Goal: Task Accomplishment & Management: Use online tool/utility

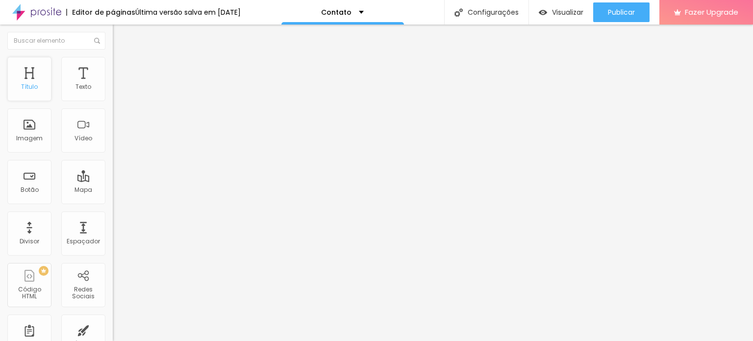
click at [32, 78] on div "Título" at bounding box center [29, 79] width 44 height 44
click at [35, 78] on div "Título" at bounding box center [29, 79] width 44 height 44
click at [74, 82] on div "Texto" at bounding box center [83, 79] width 44 height 44
type input "18"
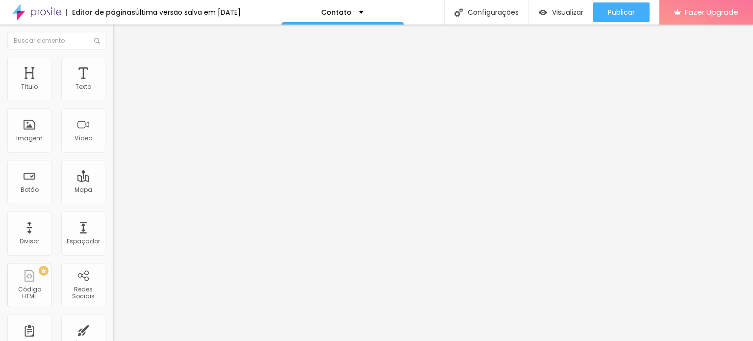
type input "19"
type input "18"
drag, startPoint x: 43, startPoint y: 94, endPoint x: 49, endPoint y: 95, distance: 5.9
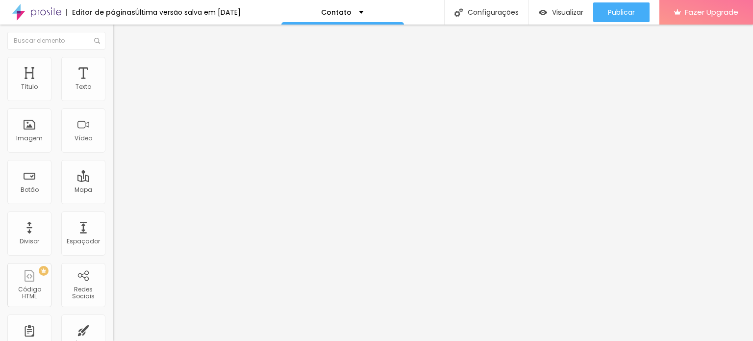
type input "18"
click at [113, 180] on input "range" at bounding box center [144, 184] width 63 height 8
type input "17"
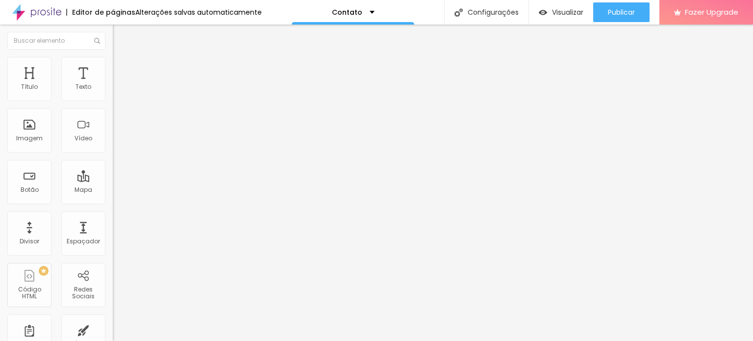
click at [113, 180] on input "range" at bounding box center [144, 184] width 63 height 8
drag, startPoint x: 99, startPoint y: 94, endPoint x: 111, endPoint y: 96, distance: 11.4
click at [113, 95] on div "16 Tamanho do texto 0 Espaço entre letras 1.3 Altura da linha 0 Espaço entre pa…" at bounding box center [169, 344] width 113 height 555
type input "17"
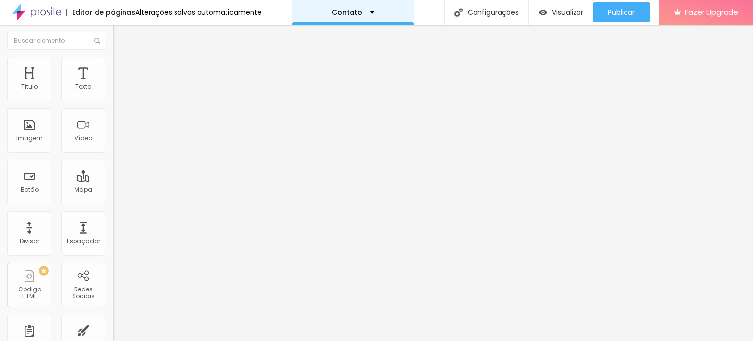
click at [369, 11] on div "Contato" at bounding box center [353, 12] width 122 height 24
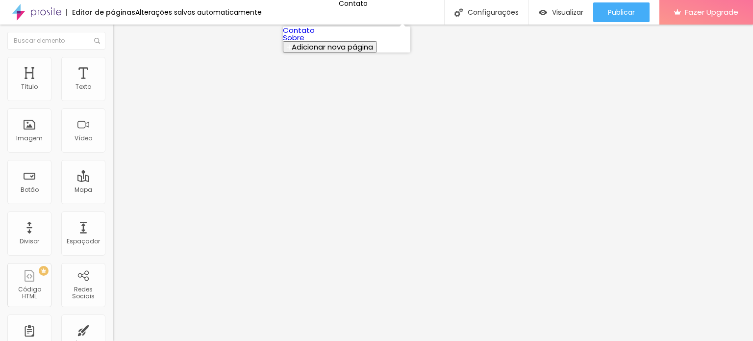
click at [315, 52] on span "Adicionar nova página" at bounding box center [332, 47] width 81 height 10
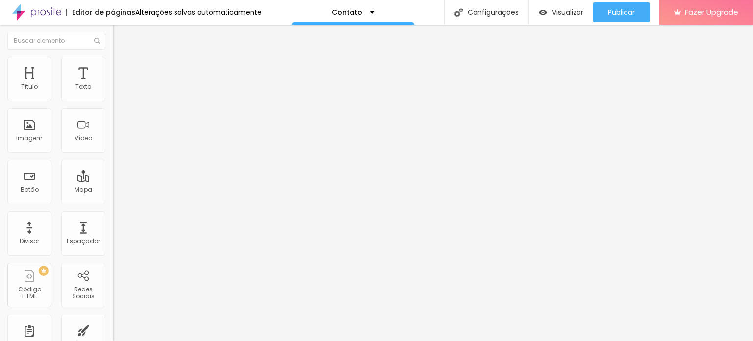
click at [365, 11] on div "Contato" at bounding box center [353, 12] width 43 height 7
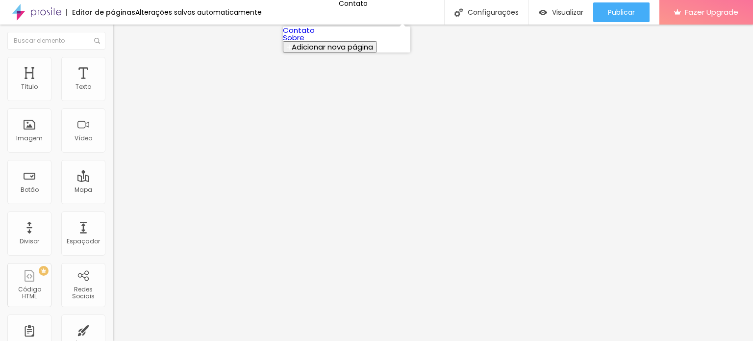
click at [328, 52] on span "Adicionar nova página" at bounding box center [332, 47] width 81 height 10
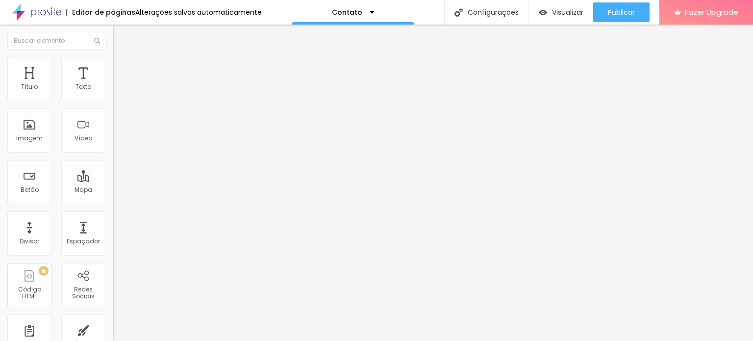
type input "H"
type input "HOME"
click at [31, 227] on div "Divisor" at bounding box center [29, 233] width 44 height 44
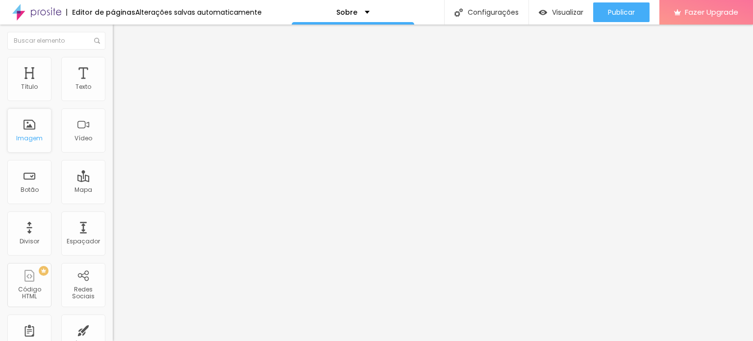
click at [26, 141] on div "Imagem" at bounding box center [29, 138] width 26 height 7
click at [113, 84] on span "Trocar imagem" at bounding box center [139, 80] width 53 height 8
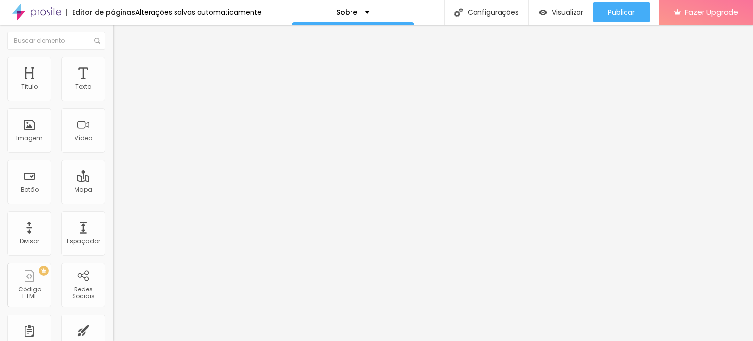
click at [113, 153] on span "Original" at bounding box center [125, 149] width 24 height 8
click at [113, 165] on span "Padrão" at bounding box center [124, 161] width 22 height 8
click at [113, 159] on span "Cinema" at bounding box center [125, 155] width 24 height 8
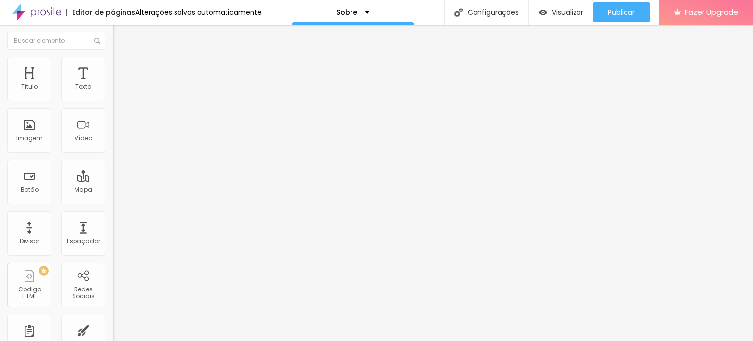
click at [113, 168] on div "Padrão 4:3" at bounding box center [169, 165] width 113 height 6
click at [113, 180] on span "Original" at bounding box center [125, 176] width 24 height 8
click at [122, 69] on span "Avançado" at bounding box center [138, 73] width 32 height 8
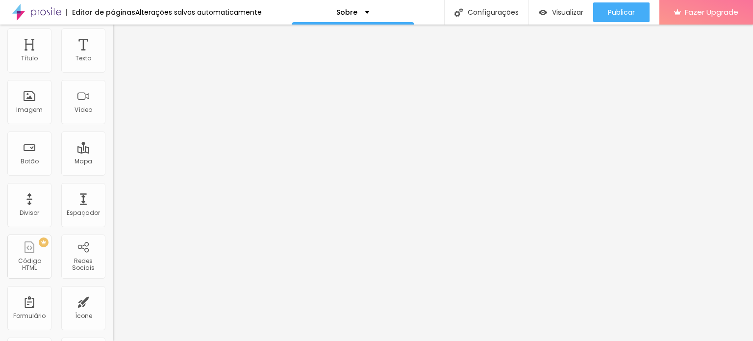
click at [122, 39] on span "Estilo" at bounding box center [129, 35] width 15 height 8
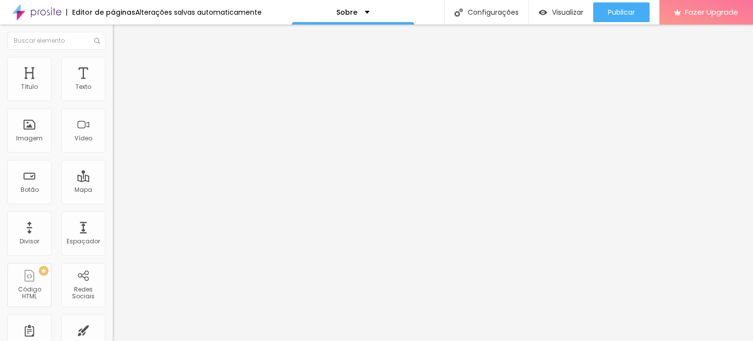
type input "95"
type input "90"
type input "85"
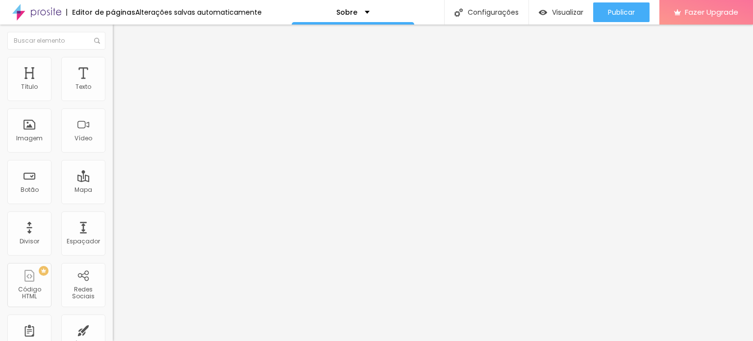
type input "85"
type input "80"
type input "75"
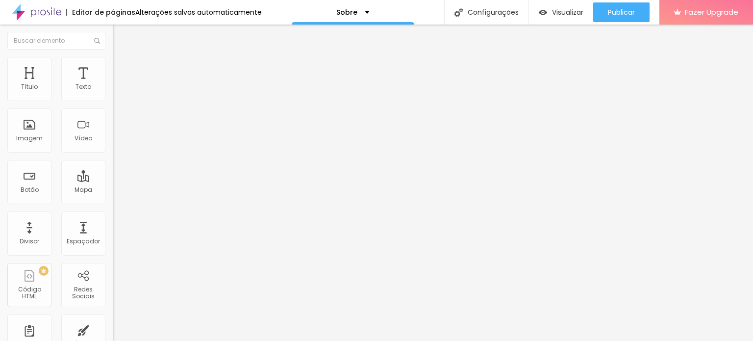
type input "70"
type input "65"
type input "60"
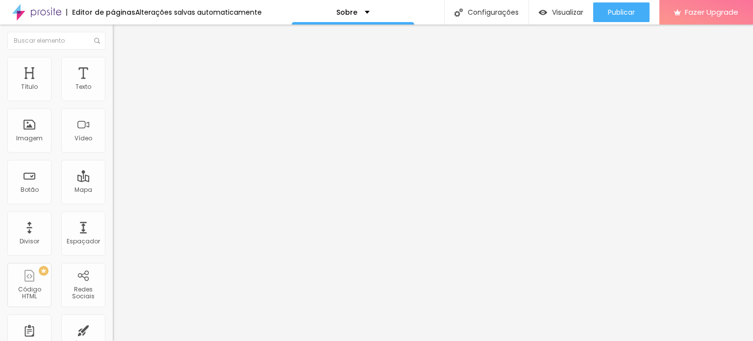
type input "60"
type input "50"
drag, startPoint x: 102, startPoint y: 105, endPoint x: 53, endPoint y: 107, distance: 49.5
type input "50"
click at [113, 100] on input "range" at bounding box center [144, 97] width 63 height 8
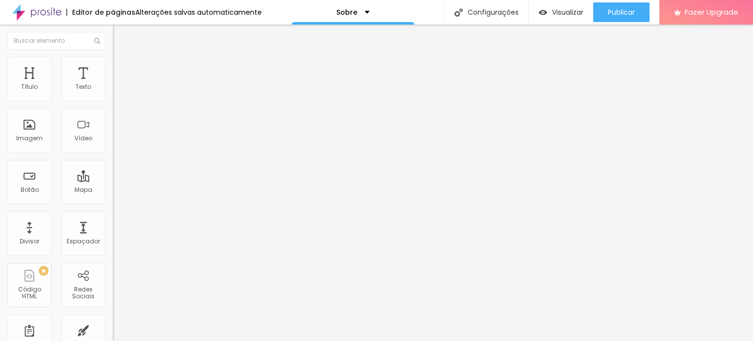
click at [113, 204] on img at bounding box center [116, 207] width 7 height 7
click at [113, 60] on img at bounding box center [117, 61] width 9 height 9
type input "13"
drag, startPoint x: 41, startPoint y: 132, endPoint x: 46, endPoint y: 131, distance: 4.9
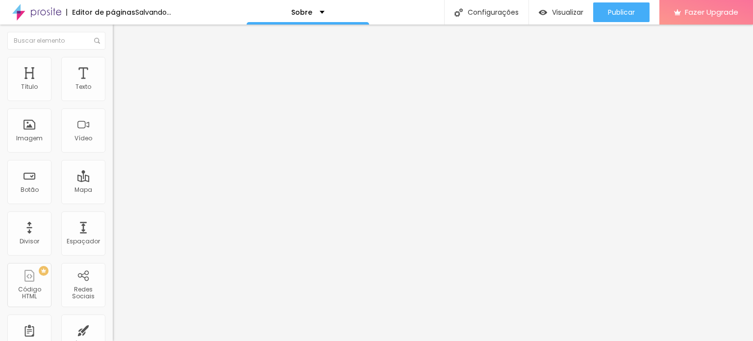
type input "13"
click at [113, 125] on input "range" at bounding box center [144, 122] width 63 height 8
click at [113, 56] on img at bounding box center [117, 51] width 9 height 9
click at [113, 97] on div "Instagram Rede social Instagram Endereço URL https:// Abrir em uma nova aba" at bounding box center [169, 224] width 113 height 297
click at [113, 198] on div "Instagram" at bounding box center [169, 201] width 113 height 6
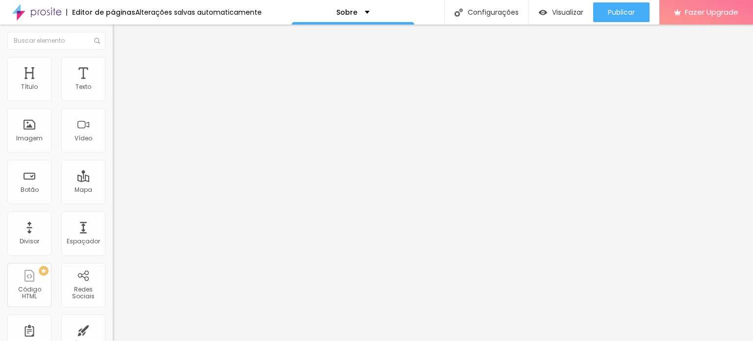
click at [113, 198] on div "Instagram" at bounding box center [169, 201] width 113 height 6
click at [113, 333] on input "https://" at bounding box center [172, 338] width 118 height 10
drag, startPoint x: 61, startPoint y: 157, endPoint x: 0, endPoint y: 157, distance: 60.8
click at [113, 157] on div "Instagram Rede social Instagram Endereço URL https:// Abrir em uma nova aba + A…" at bounding box center [169, 240] width 113 height 329
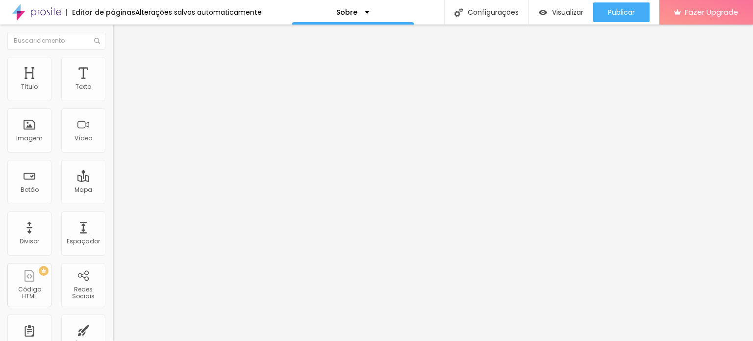
paste input "www.instagram.com/mcristianofoto?igsh=MWk3dmZ2bjViZWduNw%3D%3D&utm_source=qr"
type input "https://www.instagram.com/mcristianofoto?igsh=MWk3dmZ2bjViZWduNw%3D%3D&utm_sour…"
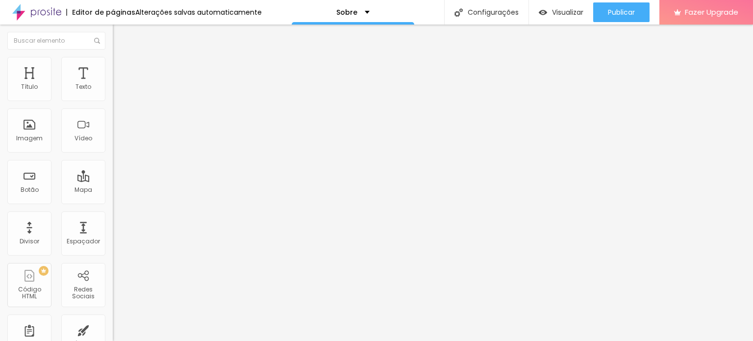
click at [113, 210] on div "Instagram" at bounding box center [169, 269] width 113 height 118
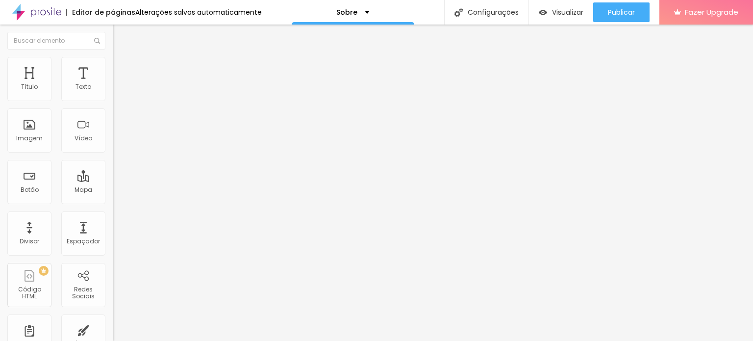
click at [122, 68] on span "Estilo" at bounding box center [129, 63] width 15 height 8
click at [113, 67] on li "Avançado" at bounding box center [169, 72] width 113 height 10
click at [120, 36] on img "button" at bounding box center [124, 36] width 8 height 8
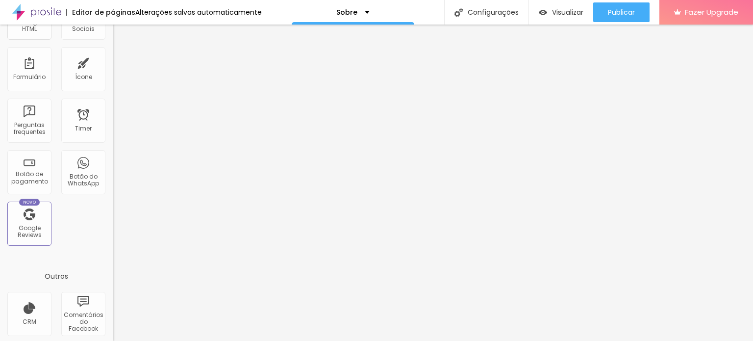
scroll to position [274, 0]
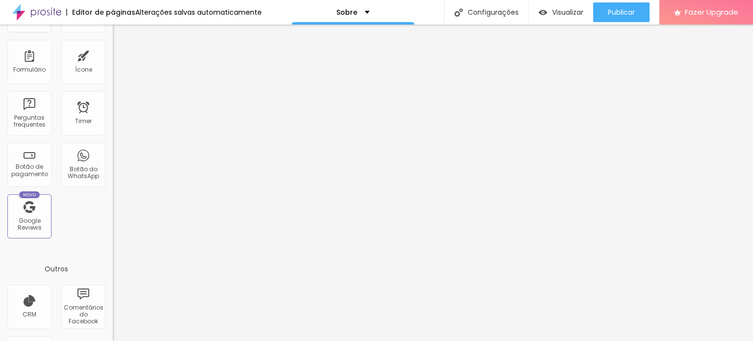
click at [101, 298] on div "CRM Comentários do Facebook Antes/Depois" at bounding box center [56, 335] width 113 height 103
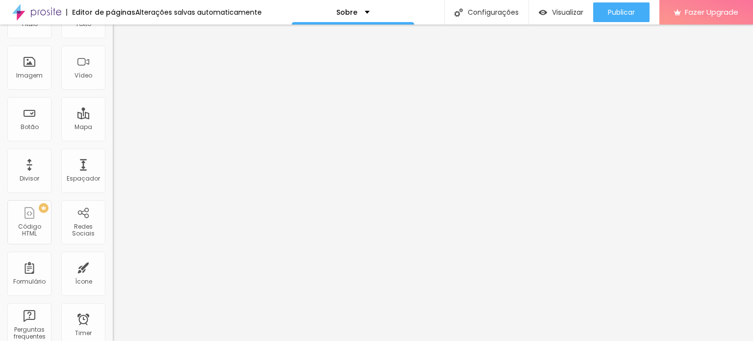
scroll to position [0, 0]
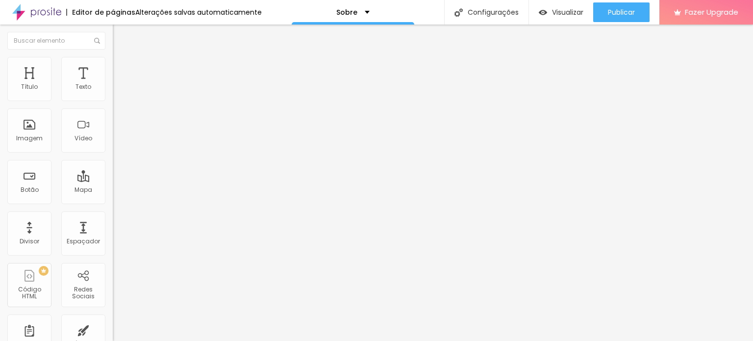
click at [113, 153] on span "Original" at bounding box center [125, 149] width 24 height 8
click at [113, 171] on span "Quadrado" at bounding box center [129, 167] width 32 height 8
click at [113, 165] on span "Padrão" at bounding box center [124, 161] width 22 height 8
click at [113, 159] on span "Cinema" at bounding box center [125, 155] width 24 height 8
click at [113, 180] on span "Original" at bounding box center [125, 176] width 24 height 8
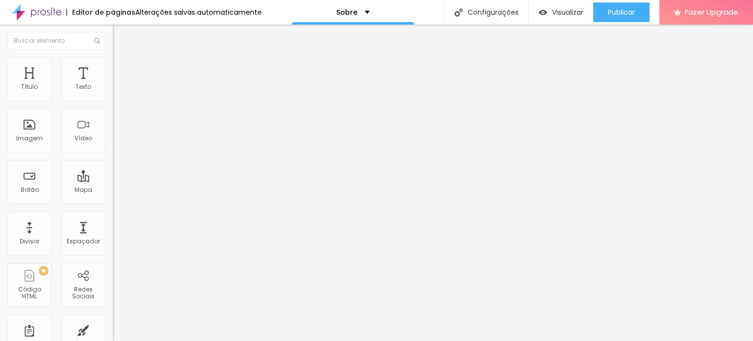
drag, startPoint x: 104, startPoint y: 229, endPoint x: 104, endPoint y: 248, distance: 19.6
click at [113, 224] on div "Trocar imagem Descrição da imagem (Alt) Alinhamento Proporção Original Cinema 1…" at bounding box center [169, 149] width 113 height 147
click at [113, 64] on li "Estilo" at bounding box center [169, 62] width 113 height 10
type input "45"
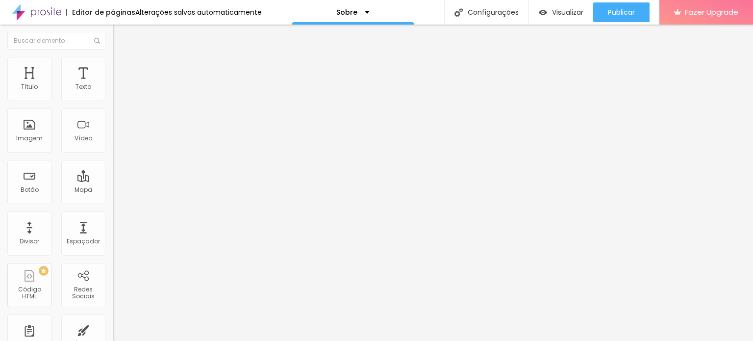
type input "40"
drag, startPoint x: 49, startPoint y: 104, endPoint x: 43, endPoint y: 106, distance: 6.7
type input "40"
click at [113, 100] on input "range" at bounding box center [144, 97] width 63 height 8
type input "3"
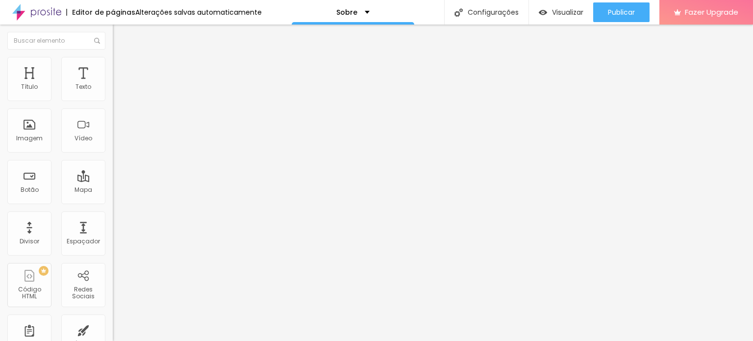
type input "3"
type input "8"
type input "11"
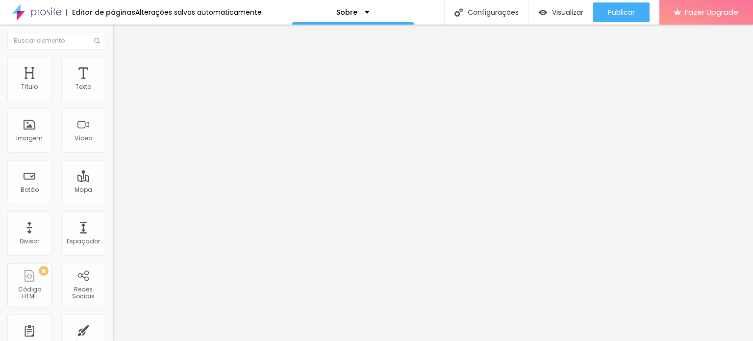
type input "12"
type input "13"
type input "15"
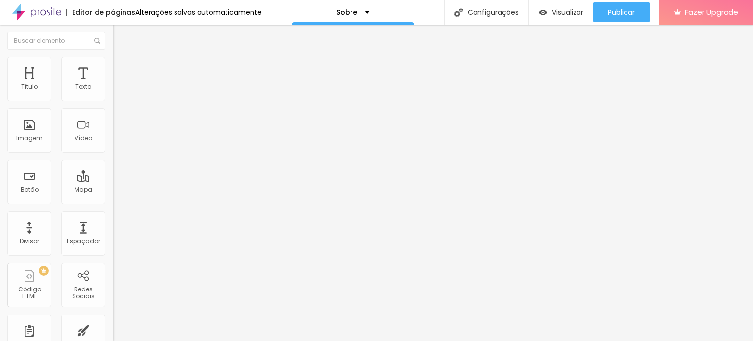
type input "15"
type input "17"
type input "21"
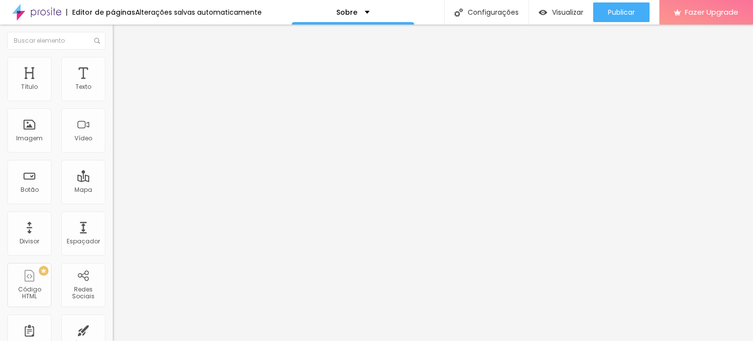
type input "23"
type input "25"
type input "28"
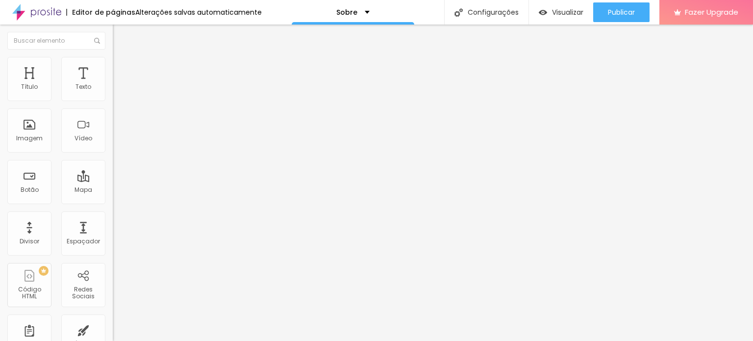
type input "28"
type input "31"
type input "32"
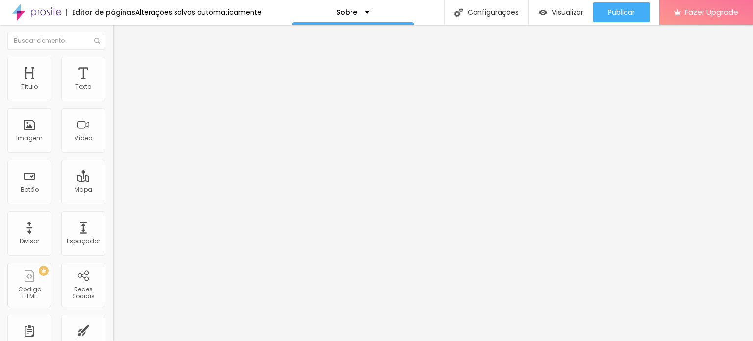
type input "35"
type input "36"
type input "38"
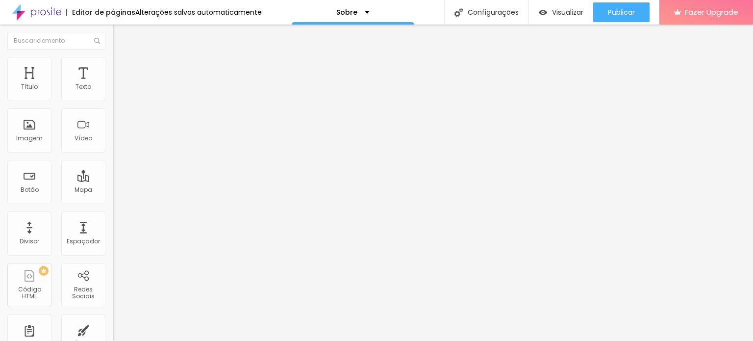
type input "38"
type input "40"
type input "44"
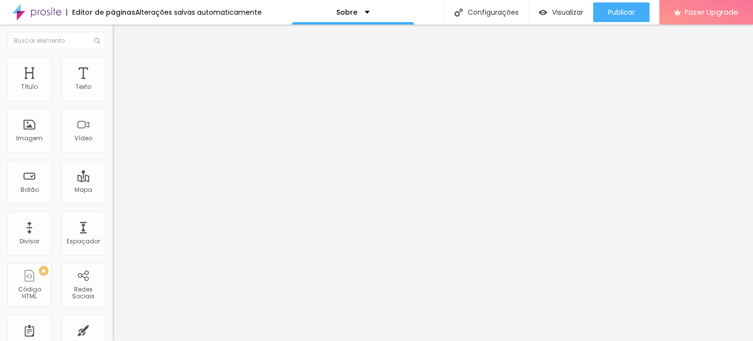
type input "46"
type input "48"
type input "50"
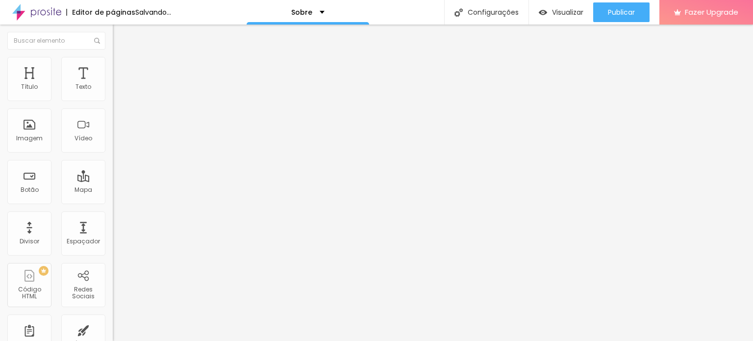
type input "50"
type input "52"
type input "54"
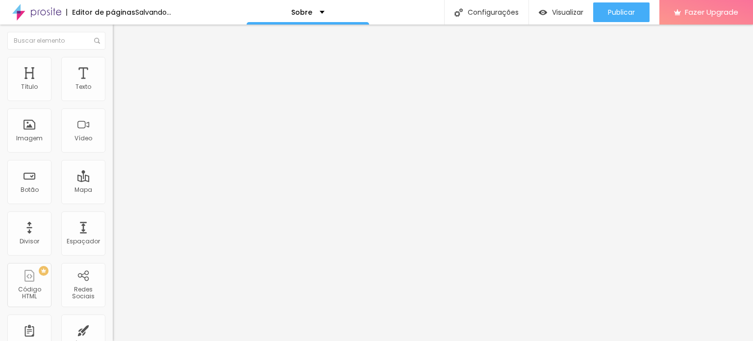
type input "56"
type input "58"
type input "60"
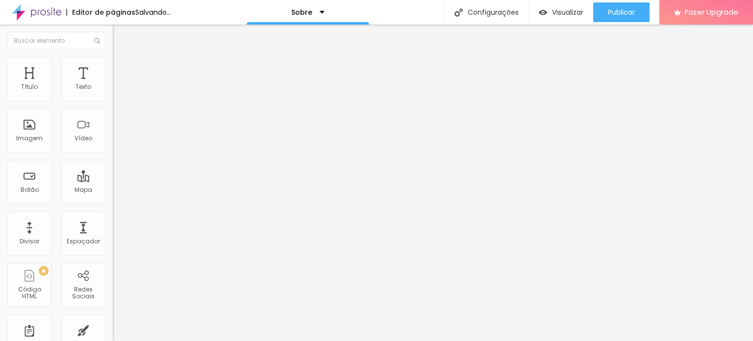
type input "60"
type input "61"
type input "63"
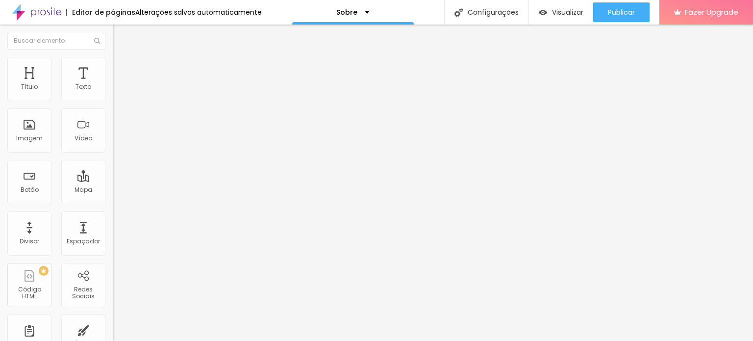
type input "67"
type input "70"
type input "73"
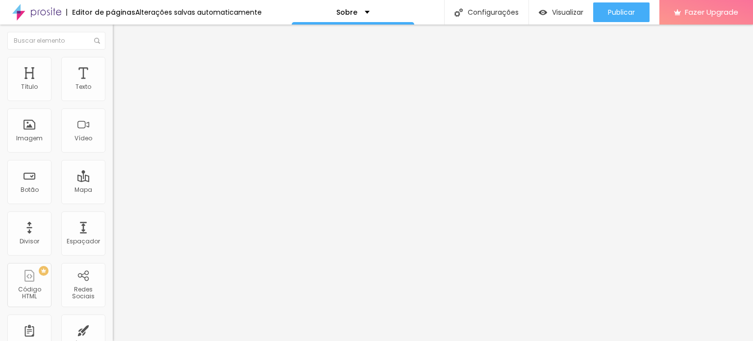
type input "73"
type input "77"
type input "79"
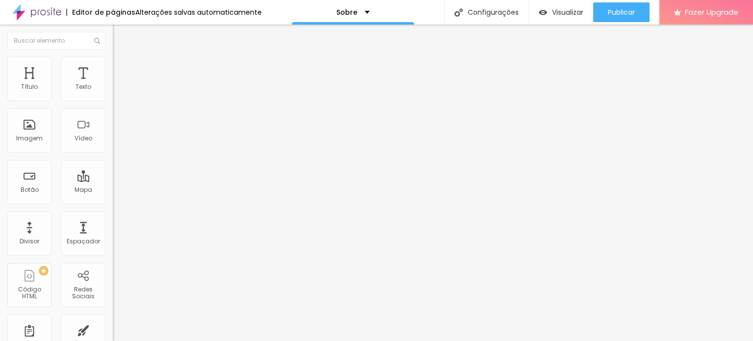
type input "83"
type input "92"
type input "95"
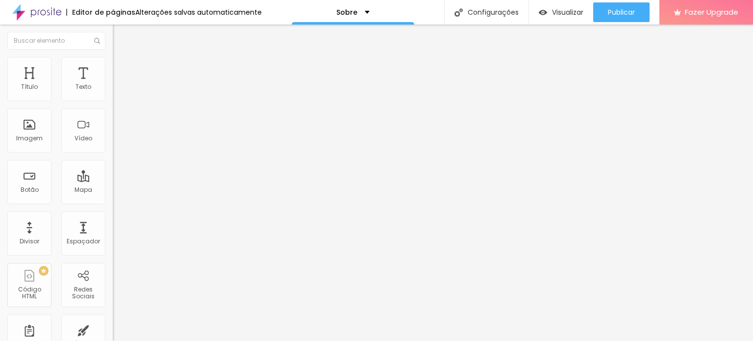
type input "95"
type input "99"
type input "96"
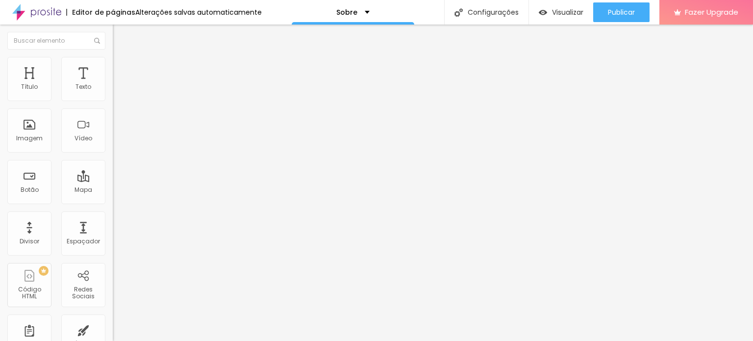
type input "92"
type input "89"
type input "86"
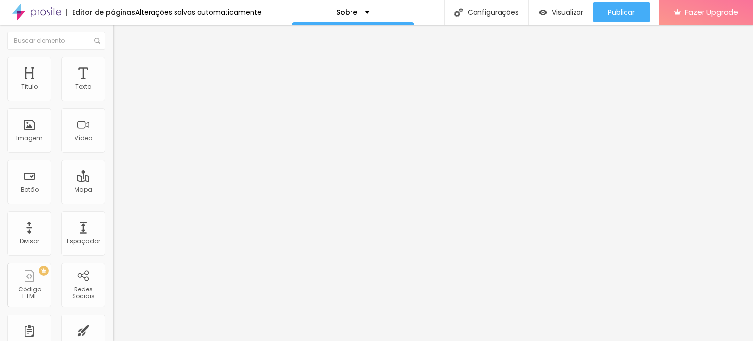
type input "86"
type input "85"
type input "82"
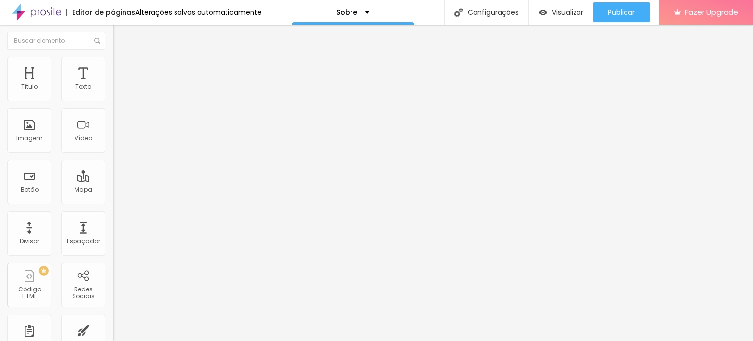
type input "79"
type input "77"
type input "73"
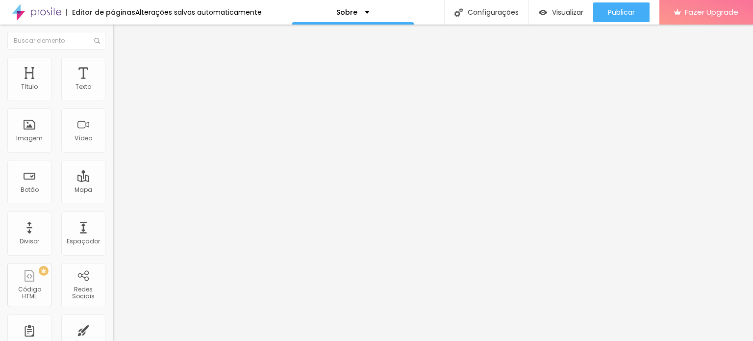
type input "73"
type input "70"
type input "67"
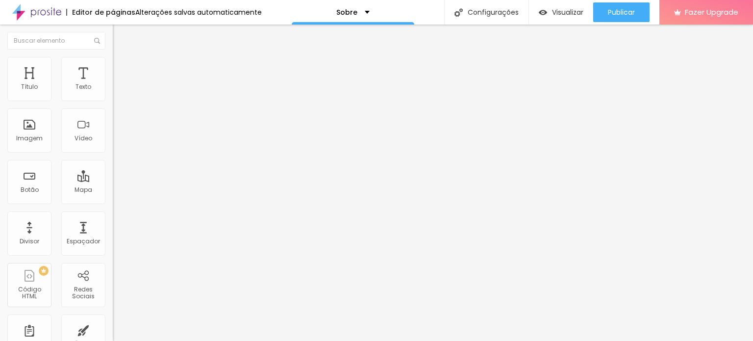
type input "69"
type input "77"
type input "79"
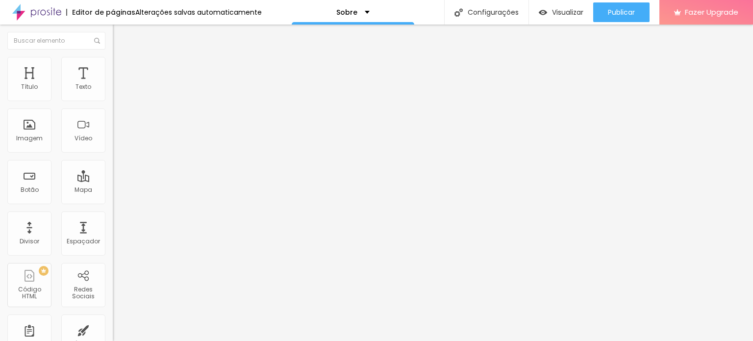
type input "79"
type input "81"
type input "82"
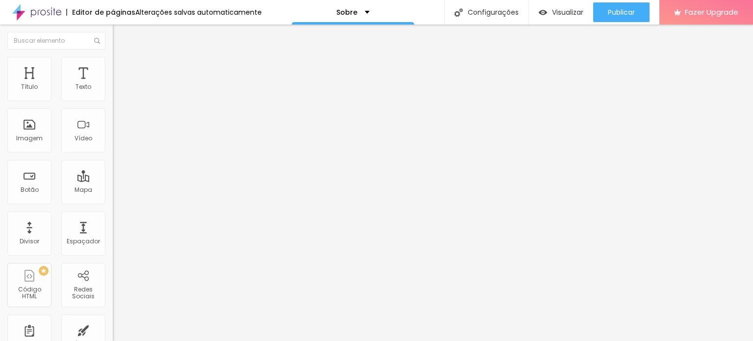
type input "81"
type input "69"
type input "58"
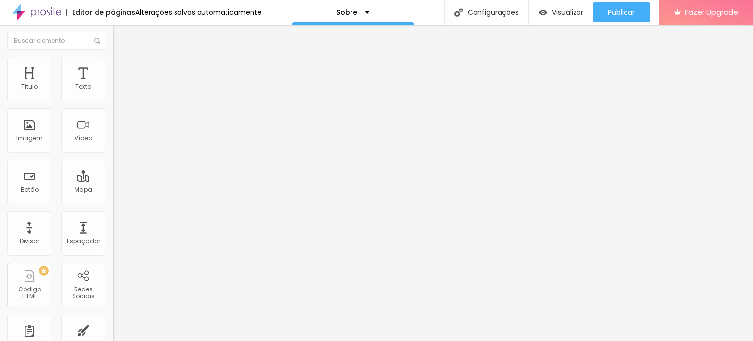
type input "58"
type input "56"
type input "50"
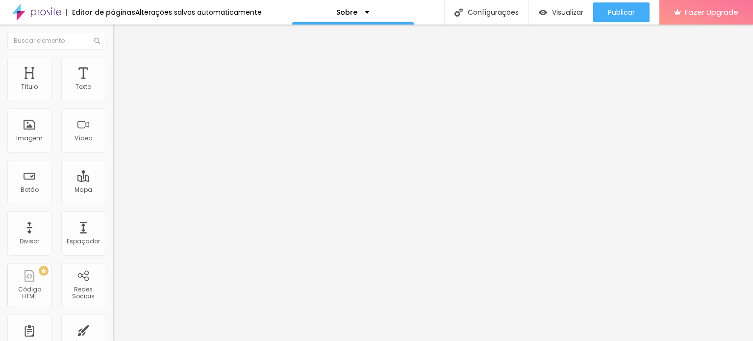
type input "49"
type input "48"
type input "41"
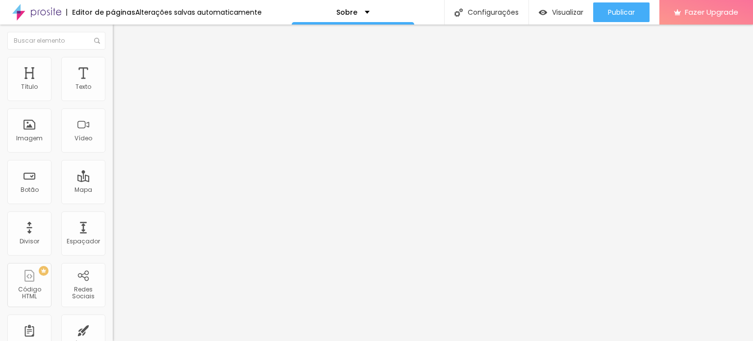
type input "41"
type input "40"
type input "38"
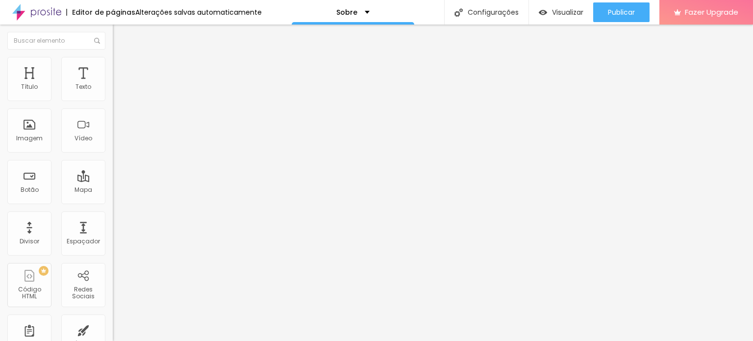
type input "37"
type input "36"
type input "33"
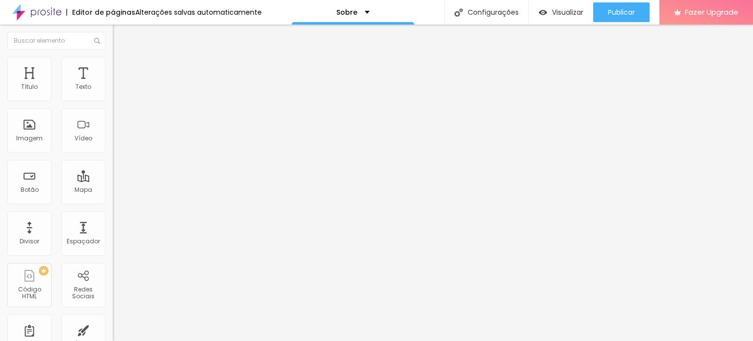
type input "33"
type input "29"
type input "28"
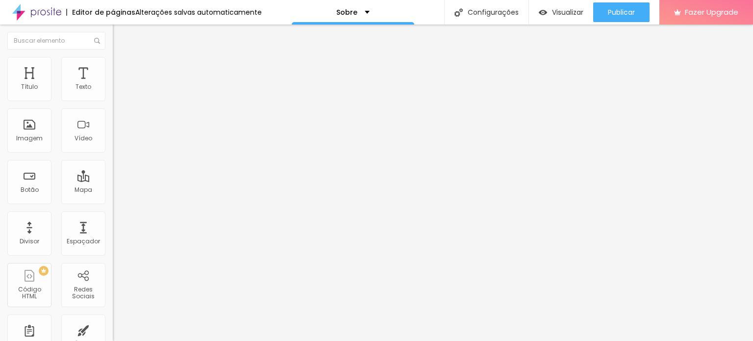
type input "24"
type input "23"
type input "21"
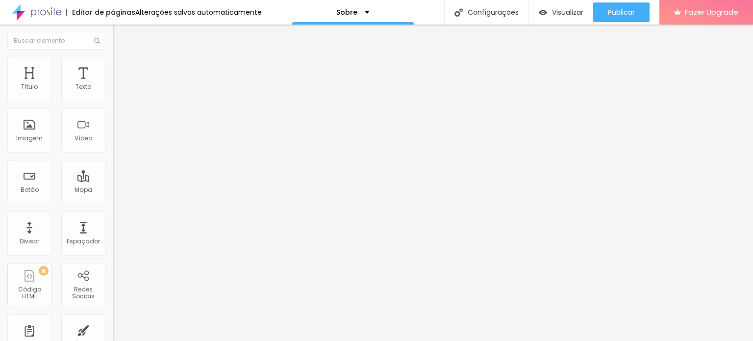
type input "21"
type input "23"
type input "24"
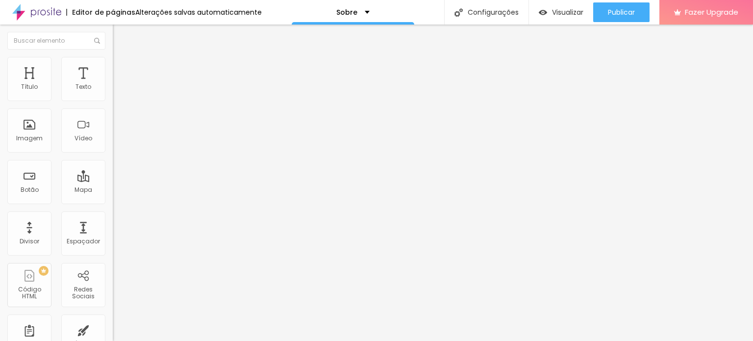
type input "27"
type input "24"
type input "21"
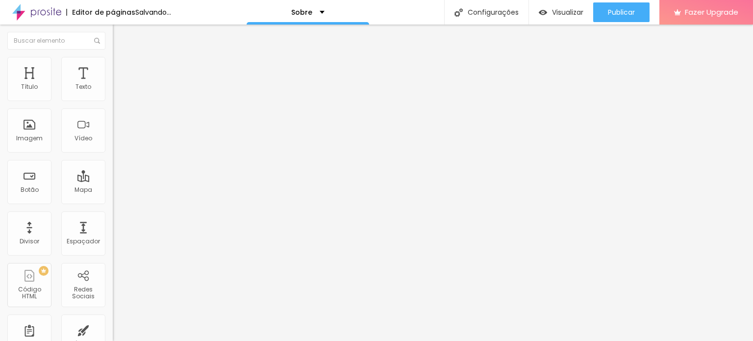
type input "21"
type input "19"
type input "17"
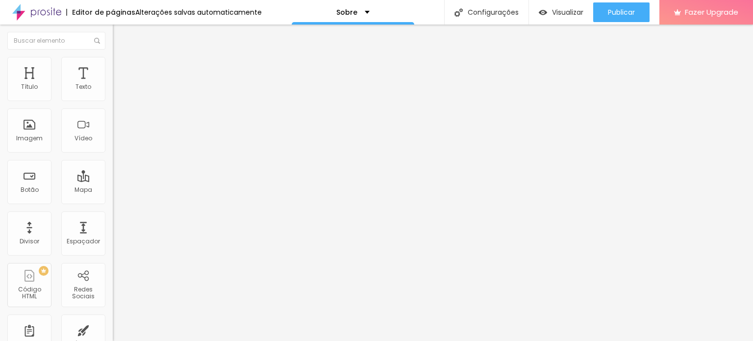
type input "16"
type input "15"
type input "13"
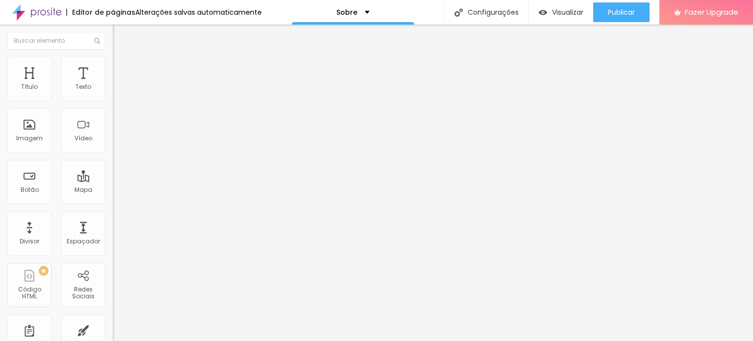
type input "13"
type input "16"
drag, startPoint x: 21, startPoint y: 123, endPoint x: 27, endPoint y: 105, distance: 19.7
type input "16"
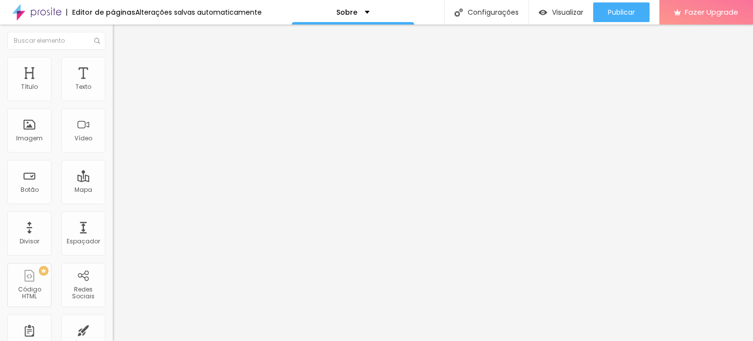
click at [113, 215] on input "range" at bounding box center [144, 219] width 63 height 8
click at [117, 265] on icon "button" at bounding box center [120, 268] width 6 height 6
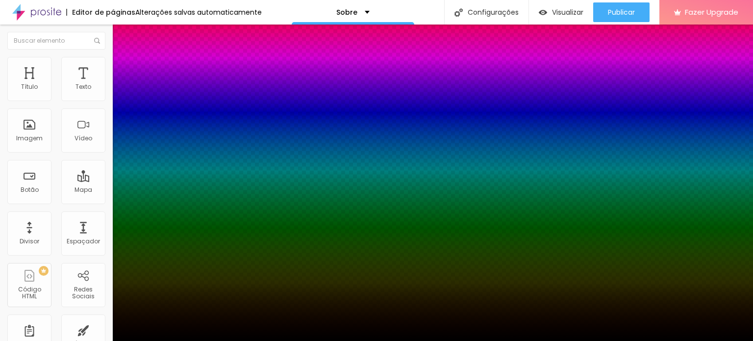
type input "0"
type input "10"
type input "12"
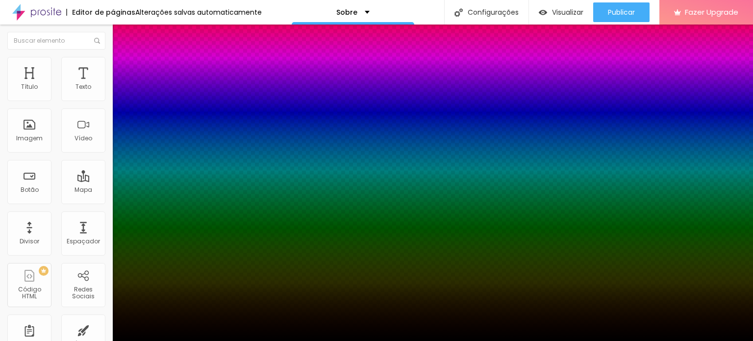
type input "12"
type input "14"
type input "18"
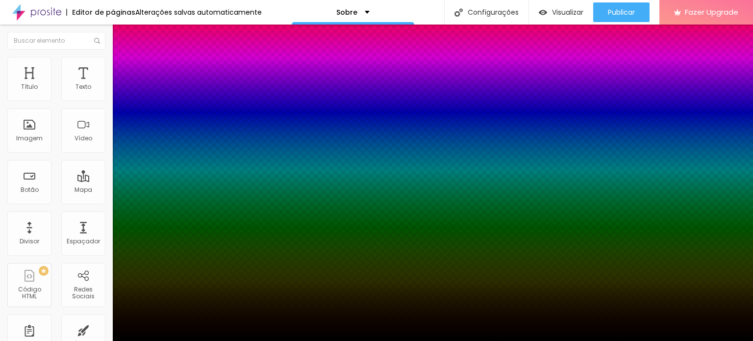
click at [181, 340] on div at bounding box center [376, 346] width 753 height 0
drag, startPoint x: 165, startPoint y: 264, endPoint x: 163, endPoint y: 256, distance: 7.5
click at [55, 340] on div at bounding box center [376, 341] width 753 height 0
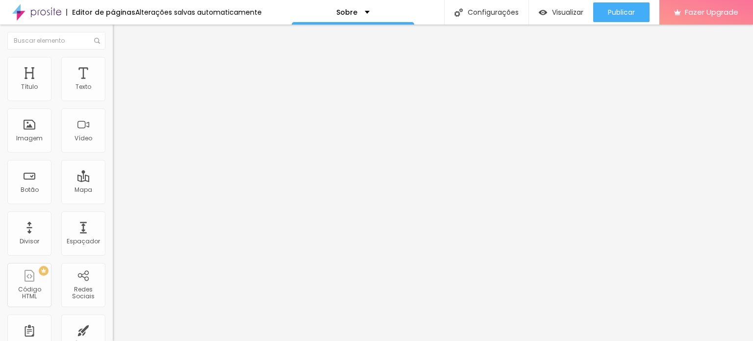
click at [113, 67] on img at bounding box center [117, 71] width 9 height 9
click at [113, 329] on input "range" at bounding box center [144, 333] width 63 height 8
click at [113, 190] on input "range" at bounding box center [144, 194] width 63 height 8
click at [113, 64] on li "Estilo" at bounding box center [169, 62] width 113 height 10
click at [122, 58] on span "Conteúdo" at bounding box center [137, 53] width 30 height 8
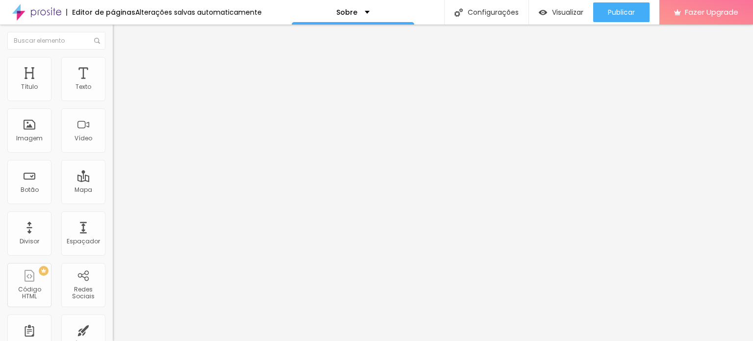
click at [113, 125] on div at bounding box center [169, 121] width 113 height 8
click at [113, 140] on img at bounding box center [116, 136] width 7 height 7
click at [113, 132] on img at bounding box center [116, 128] width 7 height 7
click at [120, 33] on img "button" at bounding box center [124, 36] width 8 height 8
click at [78, 286] on div "Redes Sociais" at bounding box center [83, 293] width 39 height 14
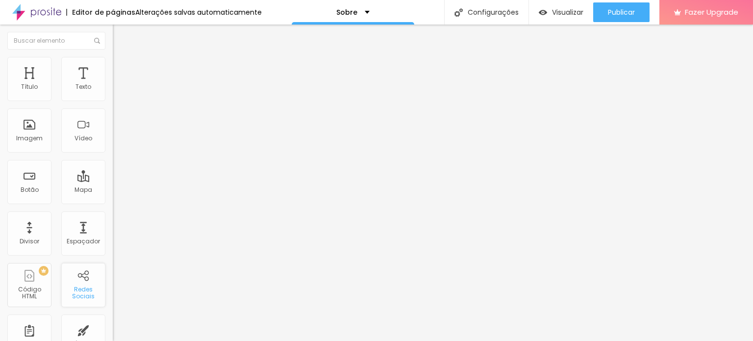
click at [78, 286] on div "Redes Sociais" at bounding box center [83, 293] width 39 height 14
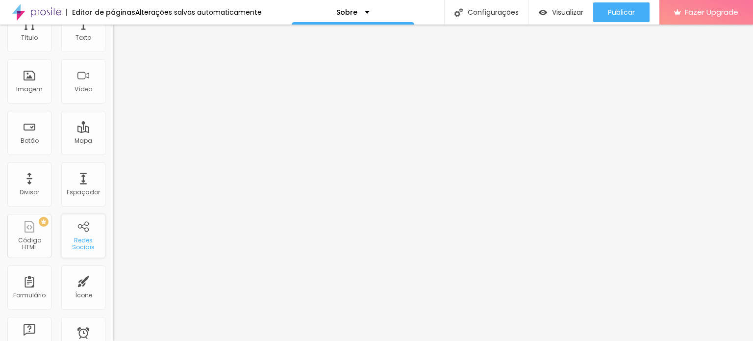
click at [73, 237] on div "Redes Sociais" at bounding box center [83, 244] width 39 height 14
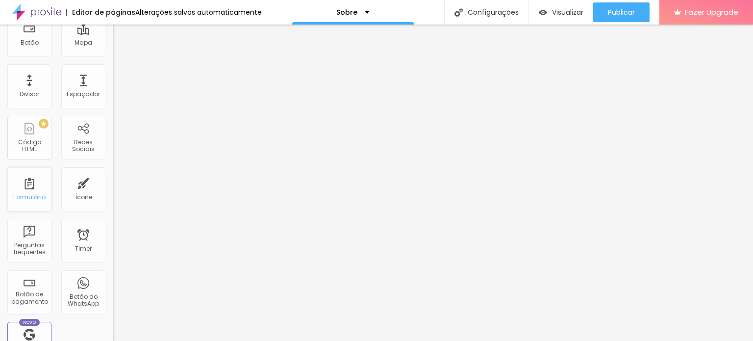
click at [26, 194] on div "Formulário" at bounding box center [29, 197] width 32 height 7
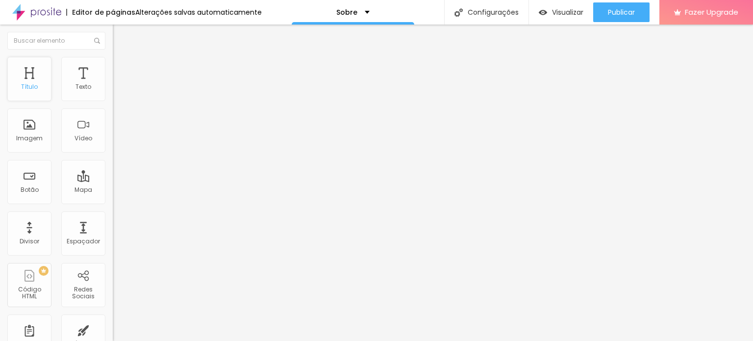
click at [31, 79] on div "Título" at bounding box center [29, 79] width 44 height 44
click at [113, 84] on span "Titulo 1" at bounding box center [129, 78] width 32 height 14
click at [121, 84] on span "Titulo 1" at bounding box center [137, 78] width 32 height 14
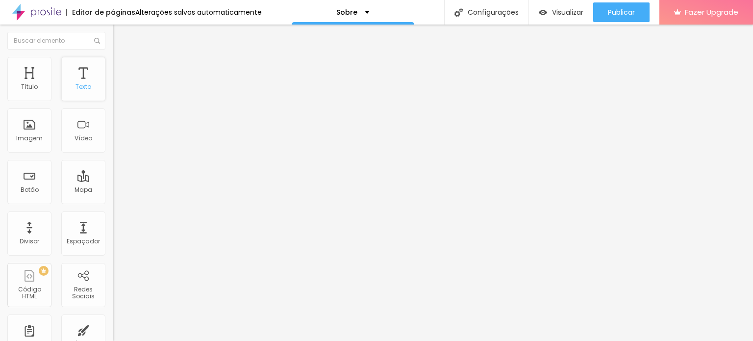
click at [75, 87] on div "Texto" at bounding box center [83, 86] width 16 height 7
click at [113, 319] on input "range" at bounding box center [144, 323] width 63 height 8
click at [113, 180] on input "range" at bounding box center [144, 184] width 63 height 8
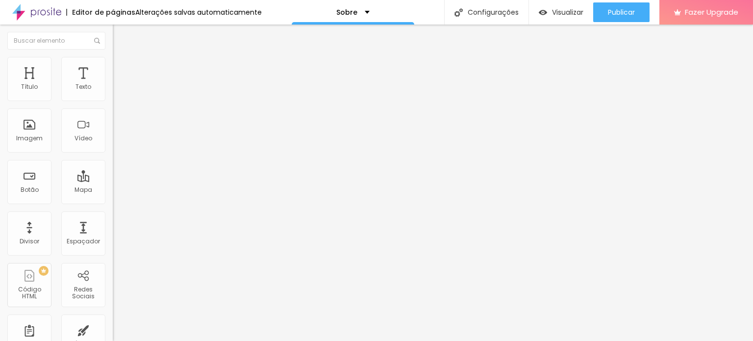
click at [113, 180] on input "range" at bounding box center [144, 184] width 63 height 8
click at [113, 189] on input "18" at bounding box center [131, 194] width 37 height 10
drag, startPoint x: 98, startPoint y: 97, endPoint x: 105, endPoint y: 96, distance: 7.4
click at [113, 96] on div "18 Tamanho do texto" at bounding box center [169, 136] width 113 height 139
click at [120, 33] on img "button" at bounding box center [124, 36] width 8 height 8
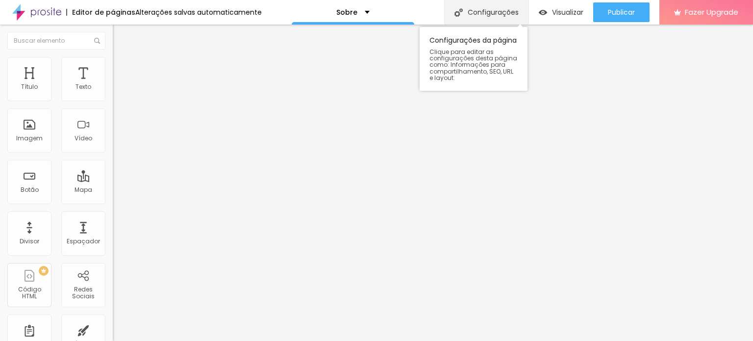
click at [467, 14] on div "Configurações" at bounding box center [486, 12] width 84 height 24
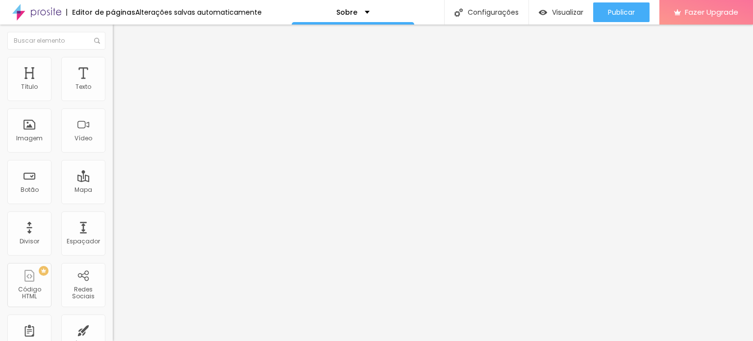
drag, startPoint x: 43, startPoint y: 95, endPoint x: 50, endPoint y: 93, distance: 8.1
click at [113, 180] on input "range" at bounding box center [144, 184] width 63 height 8
click at [113, 180] on div at bounding box center [169, 184] width 113 height 9
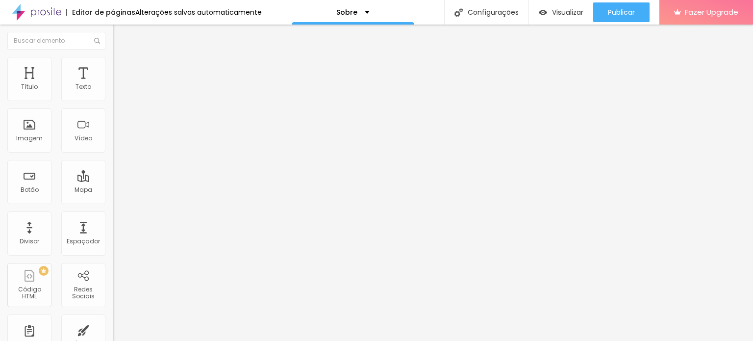
click at [113, 180] on input "range" at bounding box center [144, 184] width 63 height 8
click at [120, 35] on img "button" at bounding box center [124, 36] width 8 height 8
click at [365, 11] on div "Sobre" at bounding box center [353, 12] width 122 height 24
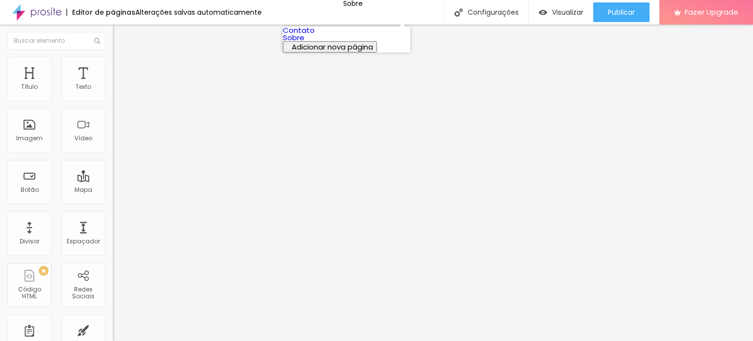
click at [315, 35] on link "Contato" at bounding box center [299, 30] width 32 height 10
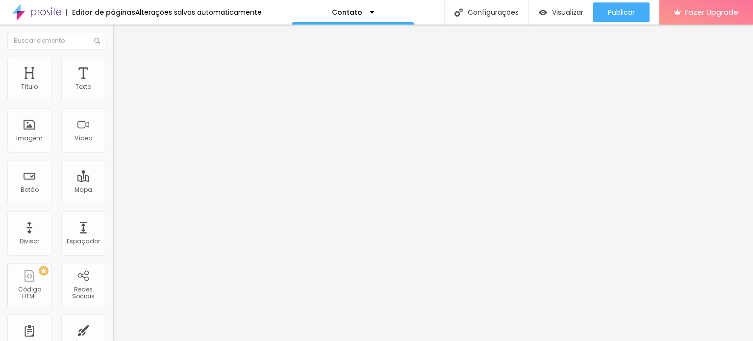
scroll to position [98, 0]
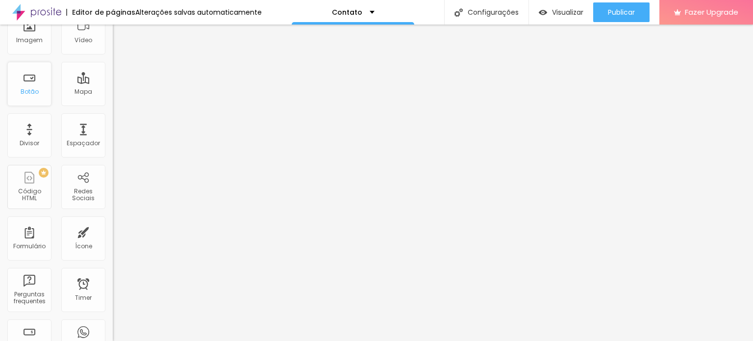
click at [32, 87] on div "Botão" at bounding box center [29, 84] width 44 height 44
click at [31, 90] on div "Botão" at bounding box center [30, 91] width 18 height 7
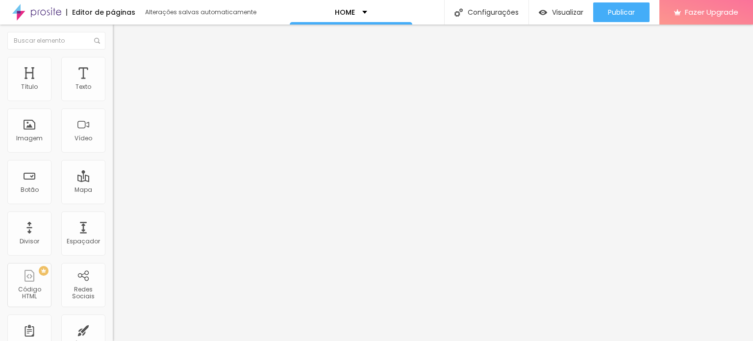
click at [122, 66] on span "Estilo" at bounding box center [129, 63] width 15 height 8
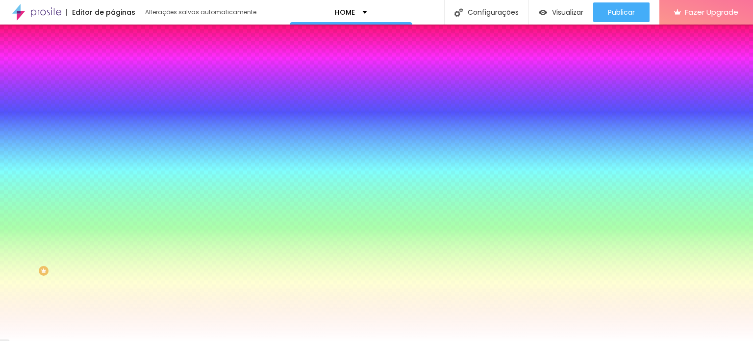
click at [122, 69] on span "Avançado" at bounding box center [138, 73] width 32 height 8
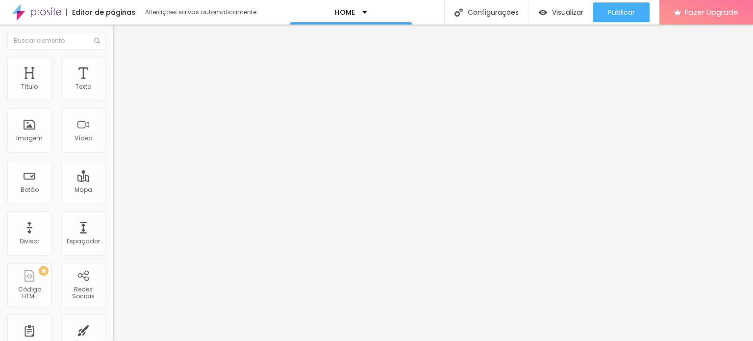
click at [113, 57] on li "Conteúdo" at bounding box center [169, 52] width 113 height 10
click at [113, 62] on li "Estilo" at bounding box center [169, 62] width 113 height 10
click at [28, 88] on div "Título" at bounding box center [29, 86] width 17 height 7
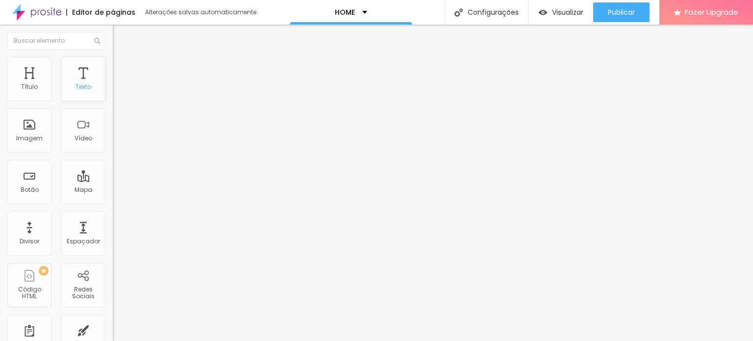
click at [75, 90] on div "Texto" at bounding box center [83, 86] width 16 height 7
click at [78, 77] on div "Texto" at bounding box center [83, 79] width 44 height 44
click at [78, 76] on div "Texto" at bounding box center [83, 79] width 44 height 44
click at [113, 57] on li "Conteúdo" at bounding box center [169, 52] width 113 height 10
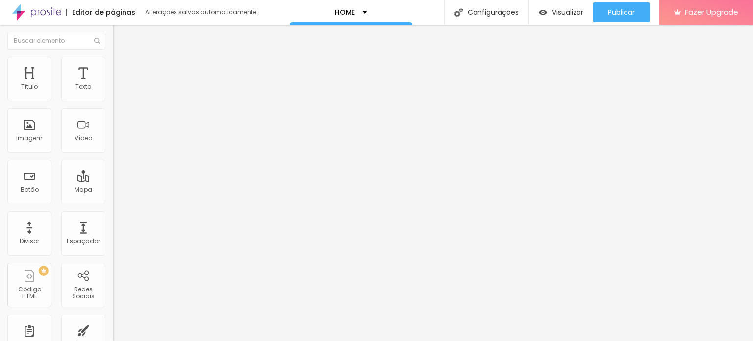
drag, startPoint x: 18, startPoint y: 65, endPoint x: 29, endPoint y: 64, distance: 11.9
click at [113, 57] on li "Conteúdo" at bounding box center [169, 52] width 113 height 10
click at [122, 66] on span "Estilo" at bounding box center [129, 63] width 15 height 8
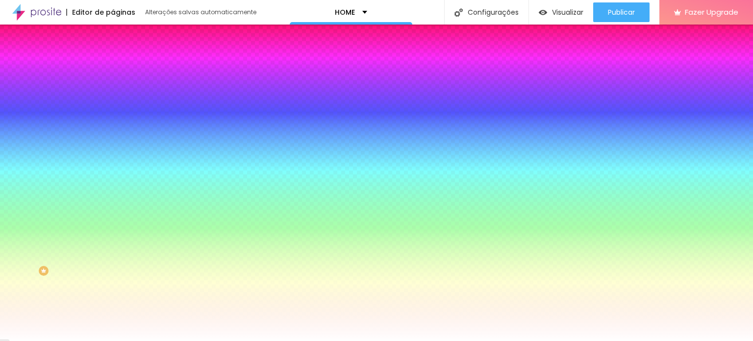
click at [122, 69] on span "Avançado" at bounding box center [138, 73] width 32 height 8
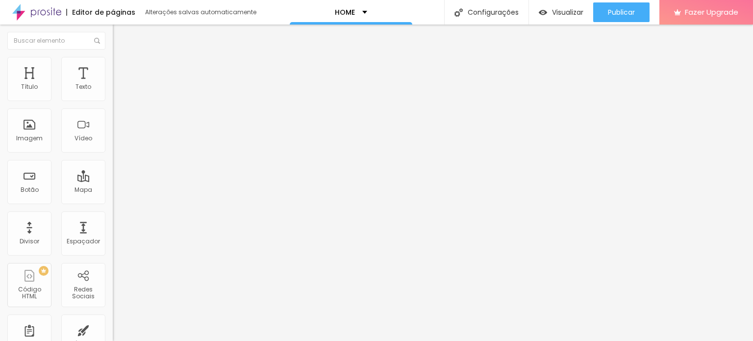
click at [122, 58] on span "Conteúdo" at bounding box center [137, 53] width 30 height 8
click at [120, 32] on img "button" at bounding box center [124, 36] width 8 height 8
click at [32, 80] on div "Título" at bounding box center [29, 79] width 44 height 44
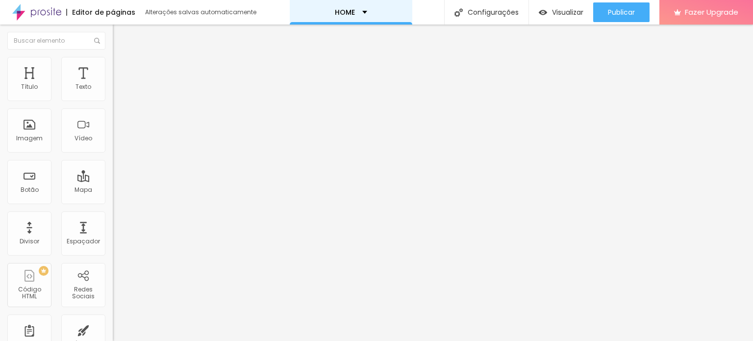
click at [363, 11] on div "HOME" at bounding box center [351, 12] width 32 height 7
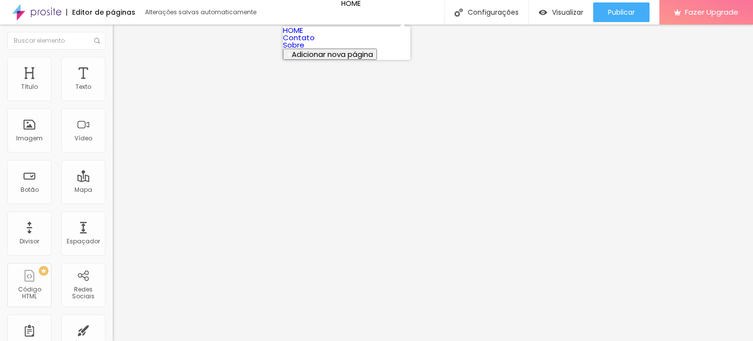
drag, startPoint x: 308, startPoint y: 30, endPoint x: 303, endPoint y: 36, distance: 7.0
click at [303, 35] on link "HOME" at bounding box center [293, 30] width 20 height 10
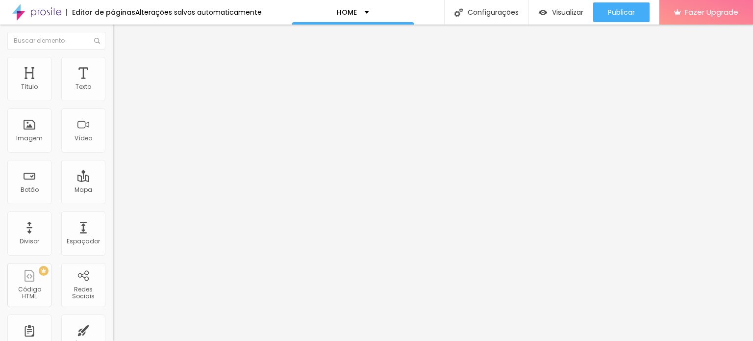
scroll to position [196, 0]
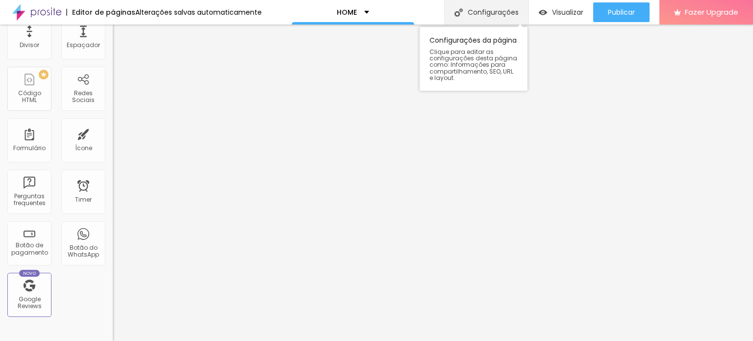
click at [465, 11] on div "Configurações" at bounding box center [486, 12] width 84 height 24
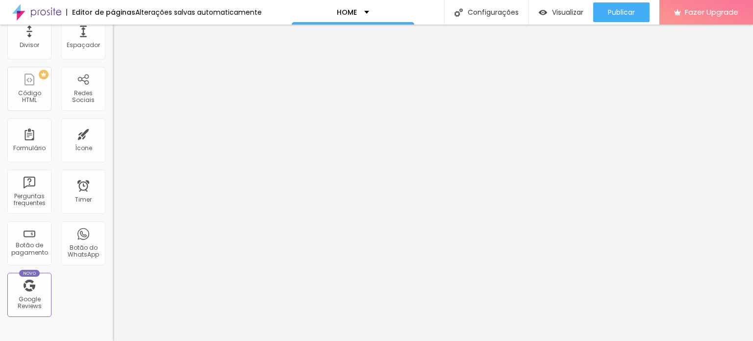
drag, startPoint x: 314, startPoint y: 101, endPoint x: 249, endPoint y: 100, distance: 64.7
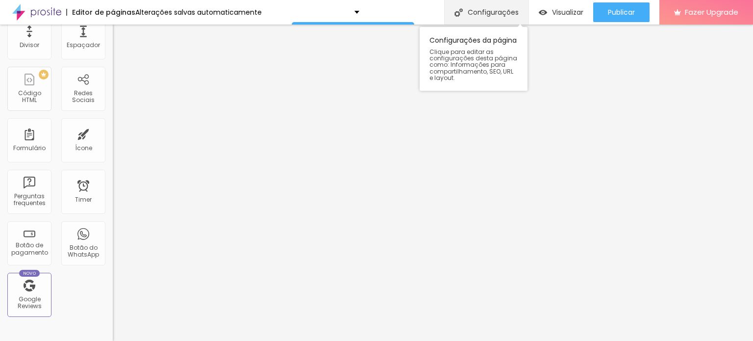
click at [466, 15] on div "Configurações" at bounding box center [486, 12] width 84 height 24
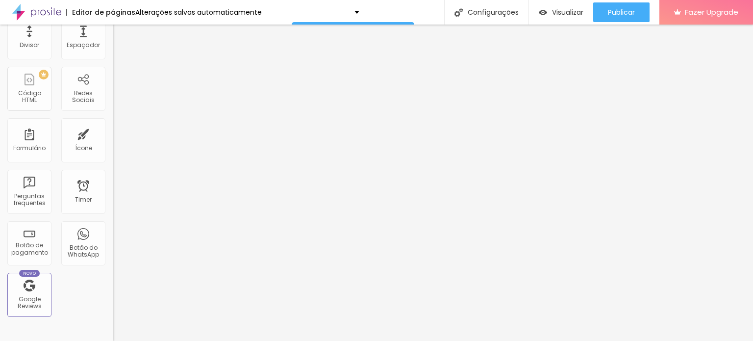
click at [339, 12] on p "HOME" at bounding box center [347, 12] width 20 height 7
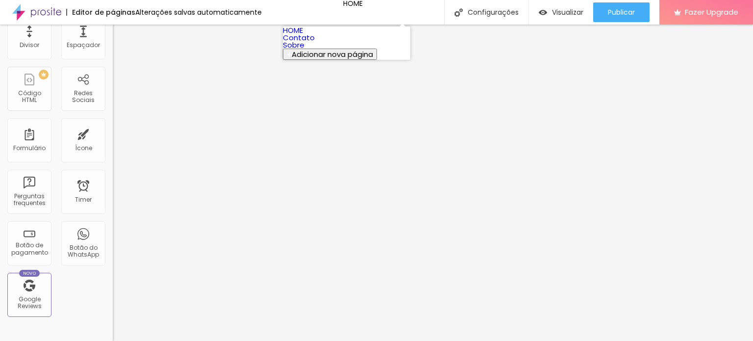
click at [304, 50] on link "Sobre" at bounding box center [294, 45] width 22 height 10
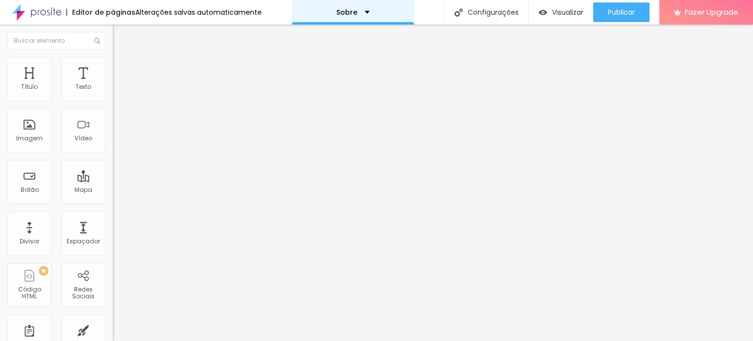
click at [359, 13] on div "Sobre" at bounding box center [352, 12] width 33 height 7
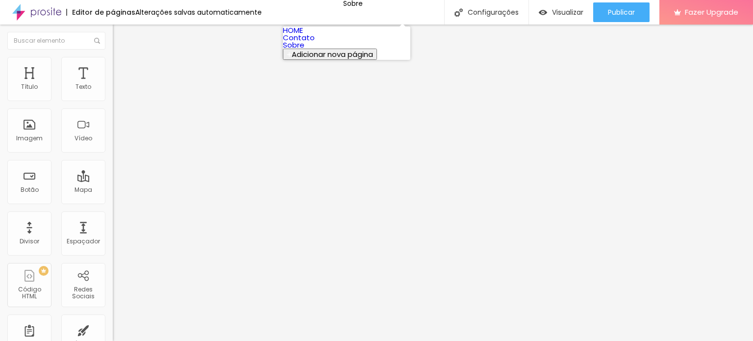
click at [315, 43] on link "Contato" at bounding box center [299, 37] width 32 height 10
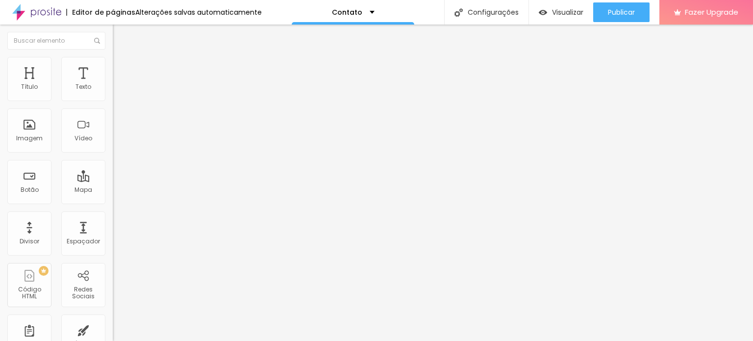
type input "17"
type input "18"
type input "19"
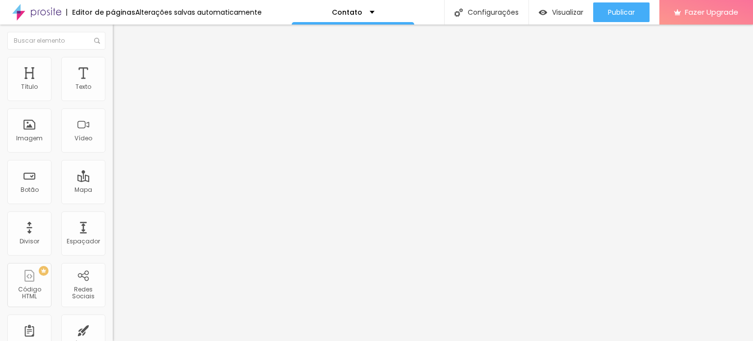
type input "19"
type input "20"
drag, startPoint x: 41, startPoint y: 95, endPoint x: 53, endPoint y: 92, distance: 12.6
click at [113, 180] on input "range" at bounding box center [144, 184] width 63 height 8
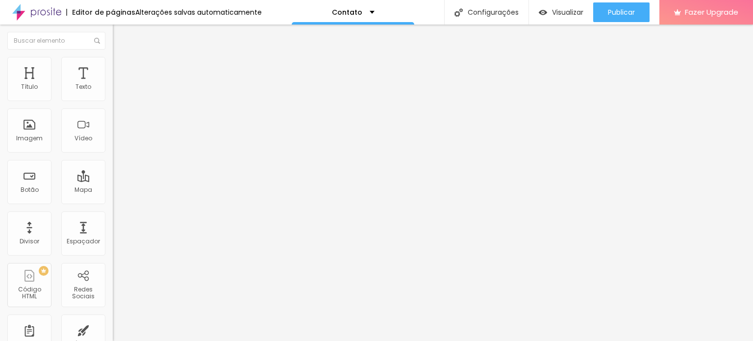
type input "19"
type input "20"
type input "19"
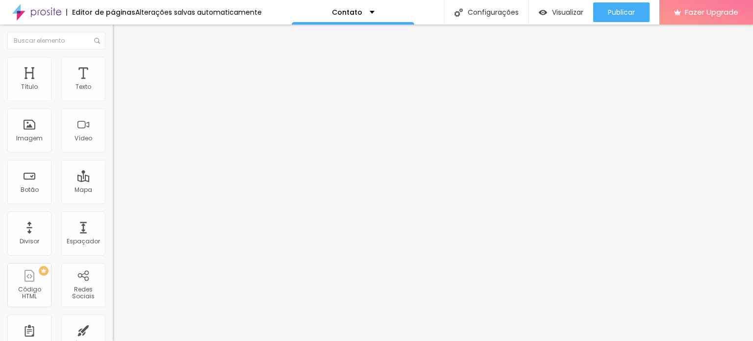
type input "19"
click at [113, 180] on input "range" at bounding box center [144, 184] width 63 height 8
click at [121, 84] on span "Titulo 1" at bounding box center [137, 78] width 32 height 14
drag, startPoint x: 100, startPoint y: 94, endPoint x: 107, endPoint y: 94, distance: 6.9
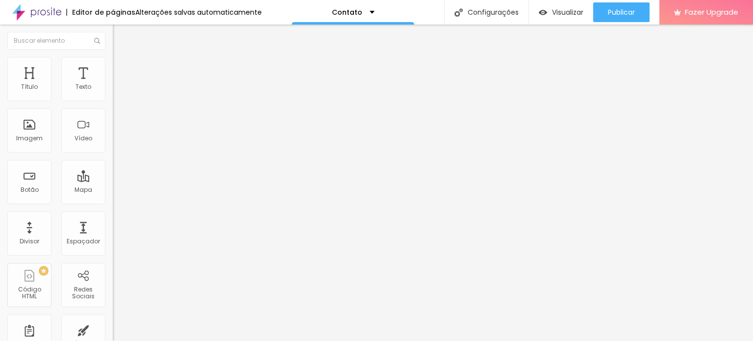
click at [113, 94] on div "16 Tamanho do texto" at bounding box center [169, 136] width 113 height 139
type input "17"
drag, startPoint x: 99, startPoint y: 96, endPoint x: 105, endPoint y: 96, distance: 5.4
click at [113, 96] on div "17 Tamanho do texto" at bounding box center [169, 136] width 113 height 139
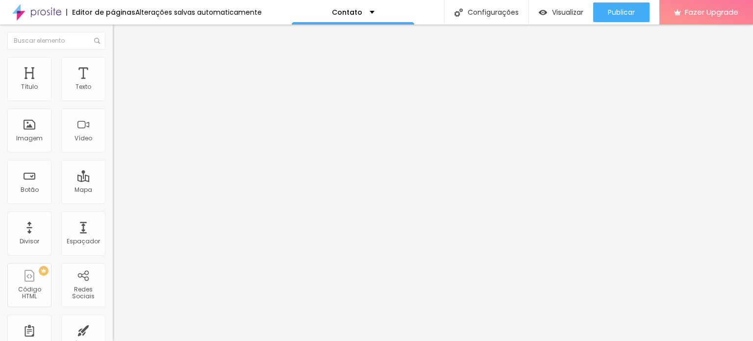
type input "18"
drag, startPoint x: 98, startPoint y: 96, endPoint x: 108, endPoint y: 94, distance: 9.4
click at [113, 94] on div "18 Tamanho do texto" at bounding box center [169, 136] width 113 height 139
type input "17"
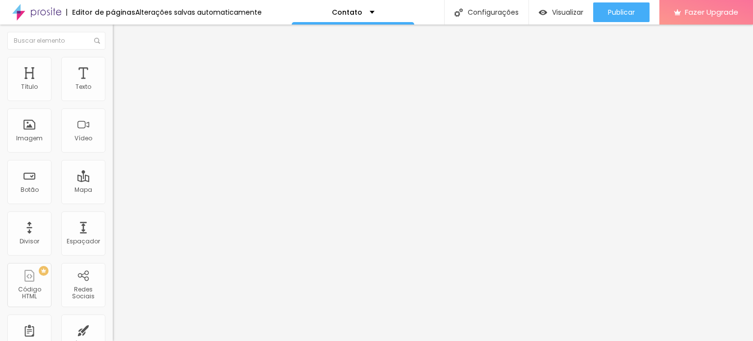
type input "17"
drag, startPoint x: 99, startPoint y: 95, endPoint x: 108, endPoint y: 96, distance: 8.5
click at [113, 96] on div "16 Tamanho do texto" at bounding box center [169, 136] width 113 height 139
type input "17"
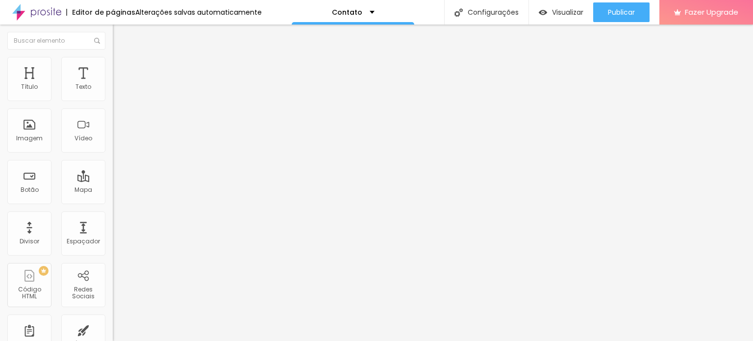
type input "32"
type input "8"
type input "1"
type input "18"
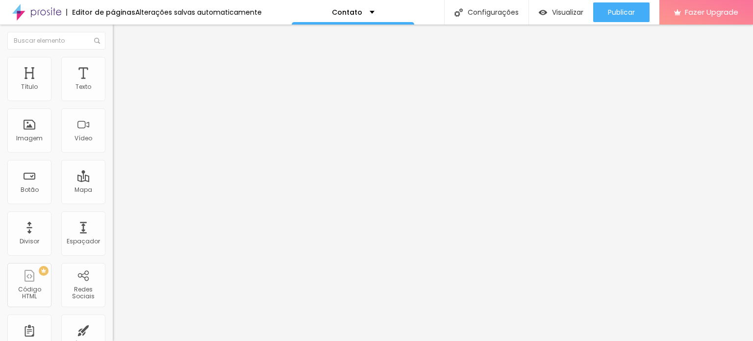
type input "18"
click at [113, 189] on input "19" at bounding box center [131, 194] width 37 height 10
drag, startPoint x: 99, startPoint y: 94, endPoint x: 106, endPoint y: 94, distance: 6.9
click at [113, 94] on div "19 Tamanho do texto" at bounding box center [169, 136] width 113 height 139
type input "8"
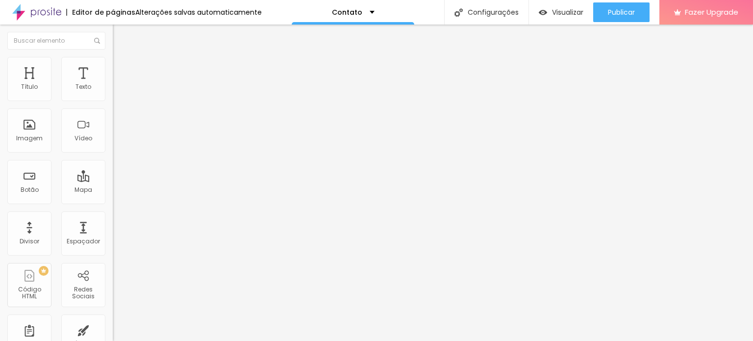
type input "2"
type input "20"
click at [113, 99] on div "Contato" at bounding box center [169, 90] width 113 height 17
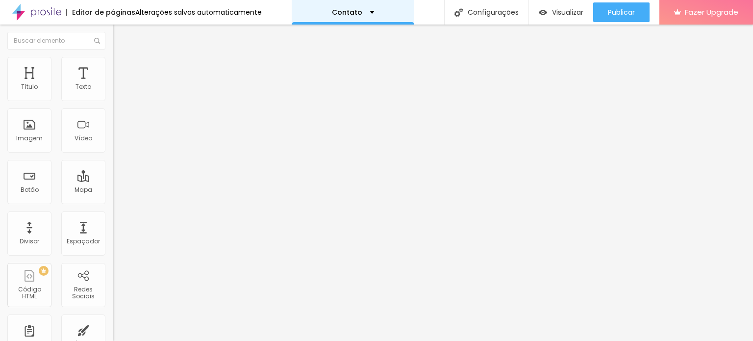
click at [365, 11] on div "Contato" at bounding box center [353, 12] width 43 height 7
click at [368, 11] on div "Contato" at bounding box center [353, 12] width 122 height 24
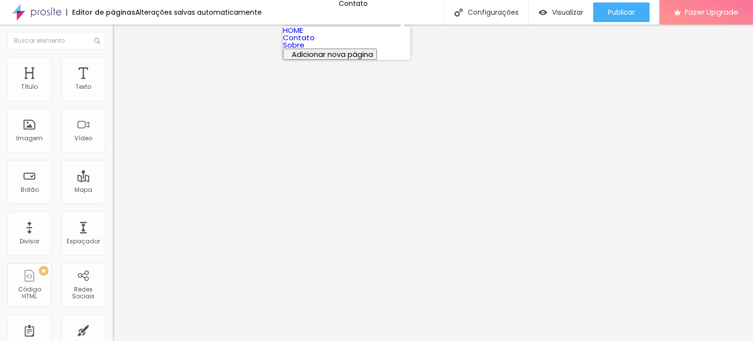
click at [299, 35] on link "HOME" at bounding box center [293, 30] width 20 height 10
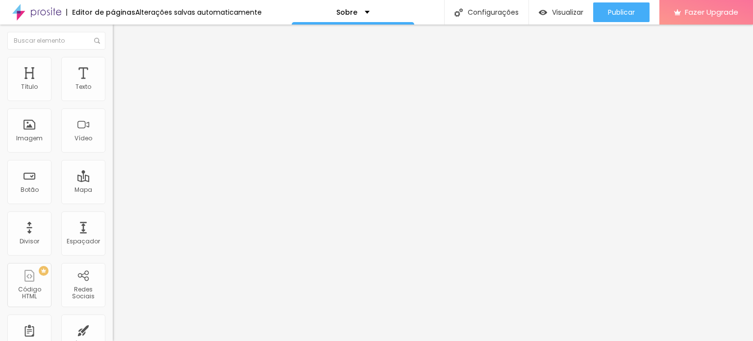
click at [113, 124] on img at bounding box center [116, 120] width 7 height 7
click at [113, 140] on img at bounding box center [116, 136] width 7 height 7
click at [113, 64] on li "Estilo" at bounding box center [169, 62] width 113 height 10
type input "15"
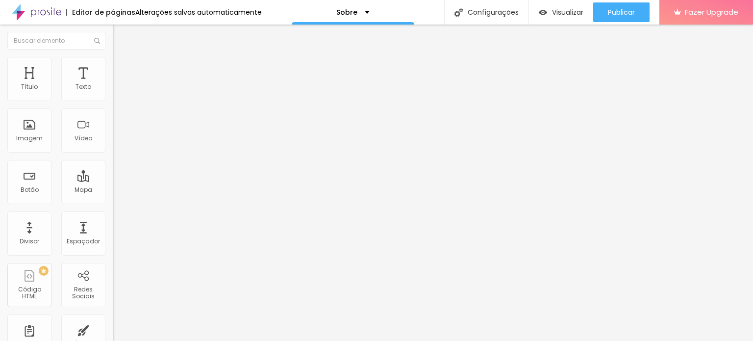
type input "12"
type input "8"
type input "7"
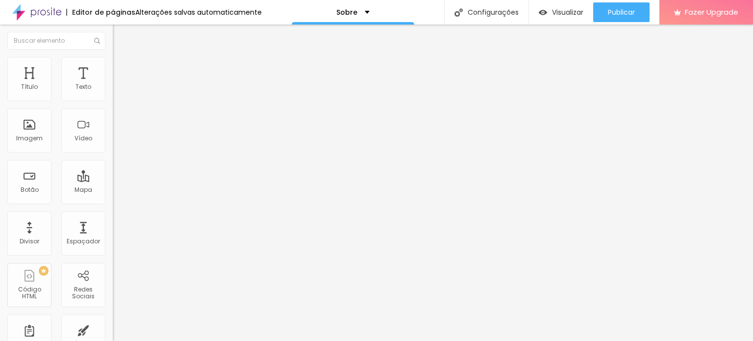
type input "7"
type input "6"
type input "3"
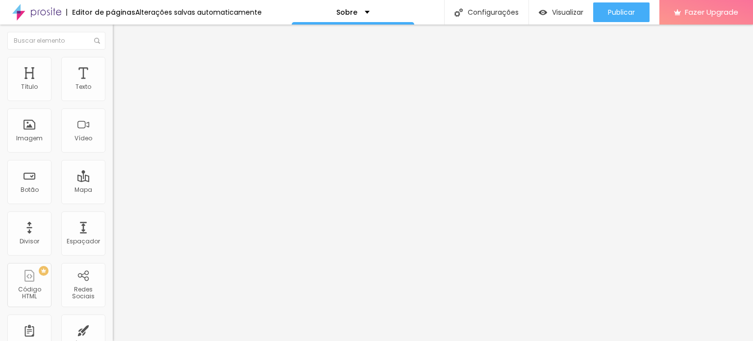
type input "4"
type input "6"
type input "7"
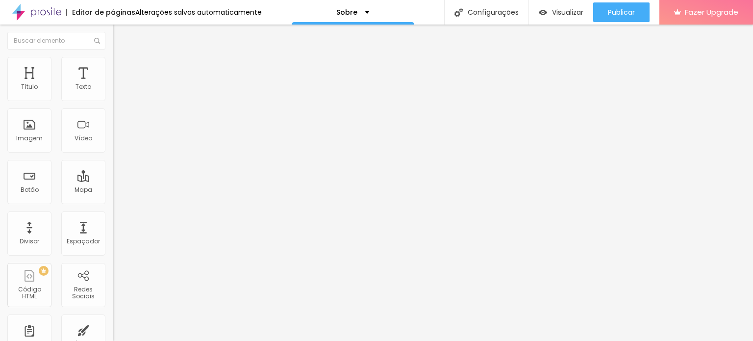
type input "7"
type input "8"
click at [113, 215] on input "range" at bounding box center [144, 219] width 63 height 8
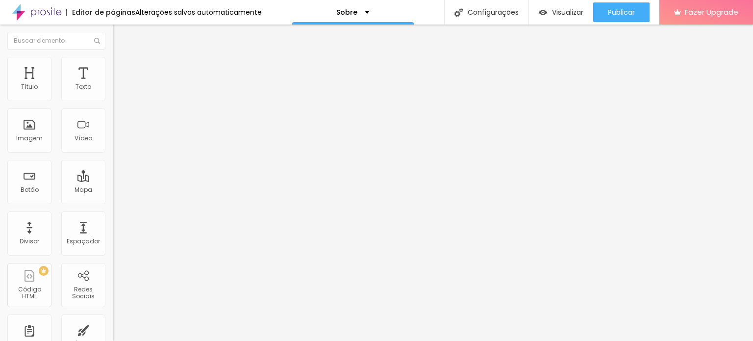
click at [120, 36] on img "button" at bounding box center [124, 36] width 8 height 8
click at [362, 11] on div "Sobre" at bounding box center [352, 12] width 33 height 7
click at [27, 88] on div "Título" at bounding box center [29, 86] width 17 height 7
click at [62, 88] on div "Texto" at bounding box center [83, 79] width 44 height 44
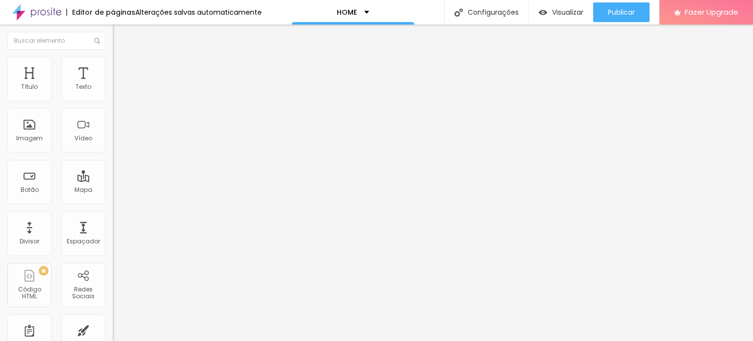
click at [38, 17] on img at bounding box center [36, 12] width 49 height 24
click at [39, 16] on img at bounding box center [36, 12] width 49 height 24
